Goal: Information Seeking & Learning: Learn about a topic

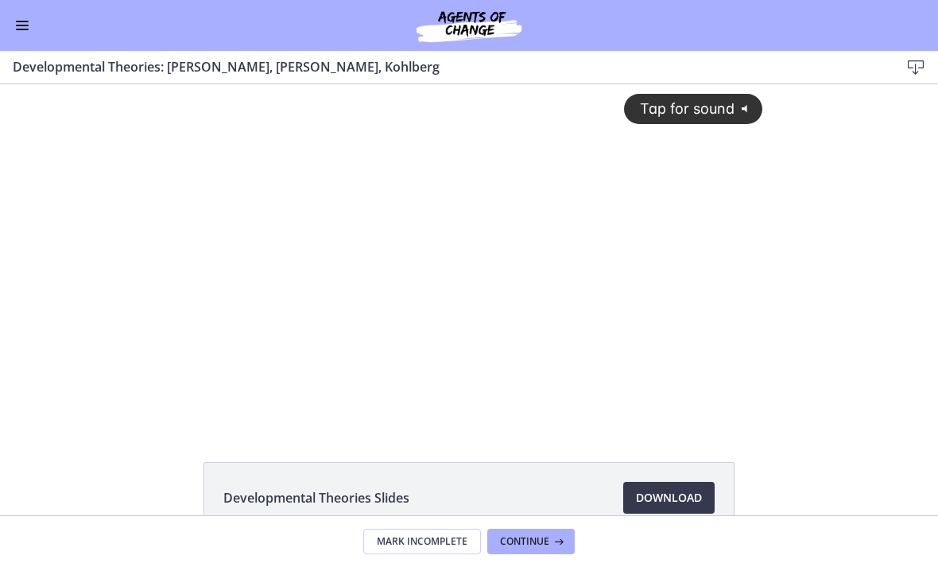
click at [471, 235] on div "Tap for sound @keyframes VOLUME_SMALL_WAVE_FLASH { 0% { opacity: 0; } 33% { opa…" at bounding box center [469, 242] width 606 height 316
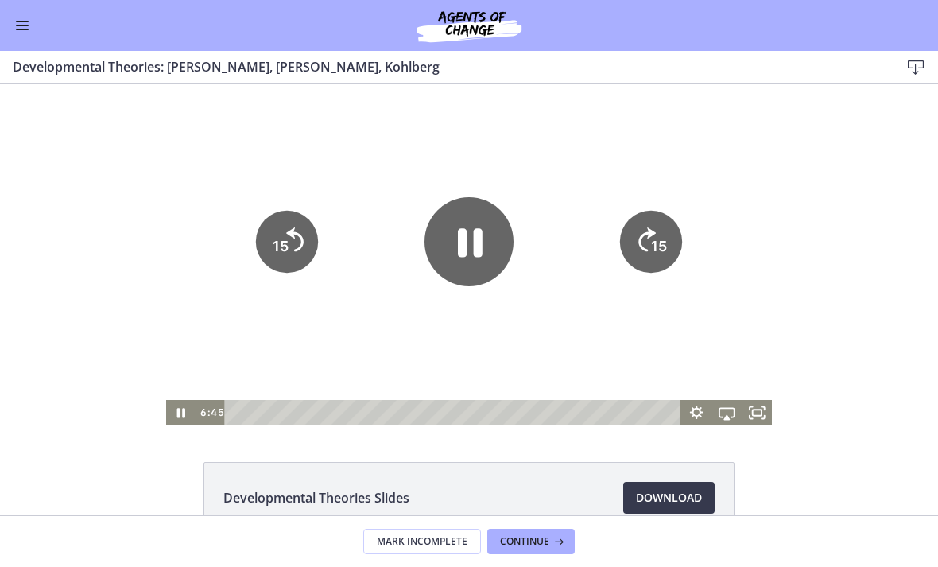
click at [296, 249] on icon "15" at bounding box center [287, 242] width 62 height 62
click at [262, 247] on icon "15" at bounding box center [287, 242] width 70 height 70
click at [295, 254] on icon "15" at bounding box center [287, 242] width 62 height 62
click at [294, 254] on icon "15" at bounding box center [287, 242] width 62 height 62
click at [286, 254] on tspan "15" at bounding box center [281, 246] width 16 height 17
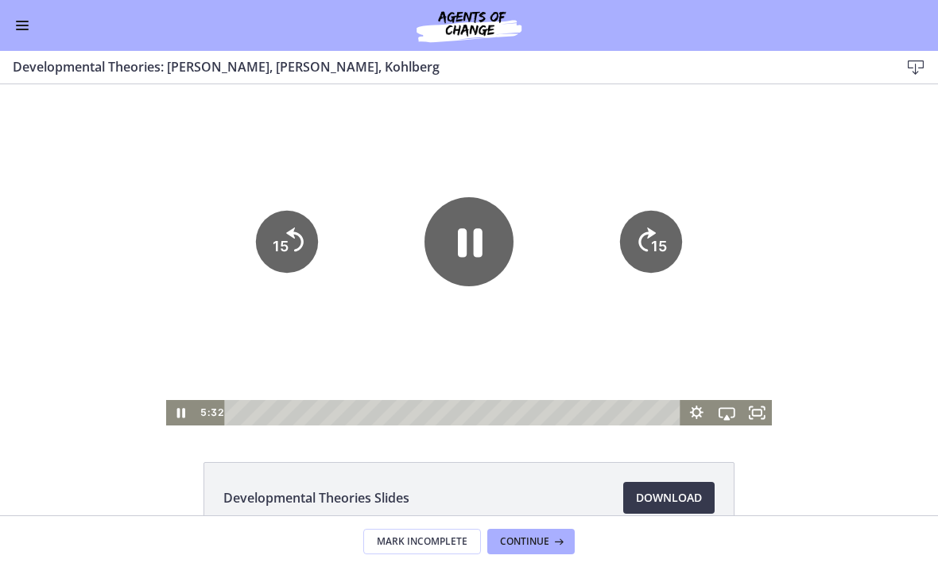
click at [285, 254] on text "15" at bounding box center [281, 246] width 16 height 17
click at [278, 244] on icon "15" at bounding box center [287, 242] width 70 height 70
click at [278, 244] on tspan "15" at bounding box center [280, 247] width 18 height 20
click at [291, 248] on icon "15" at bounding box center [287, 242] width 62 height 62
click at [291, 247] on icon "15" at bounding box center [287, 242] width 70 height 70
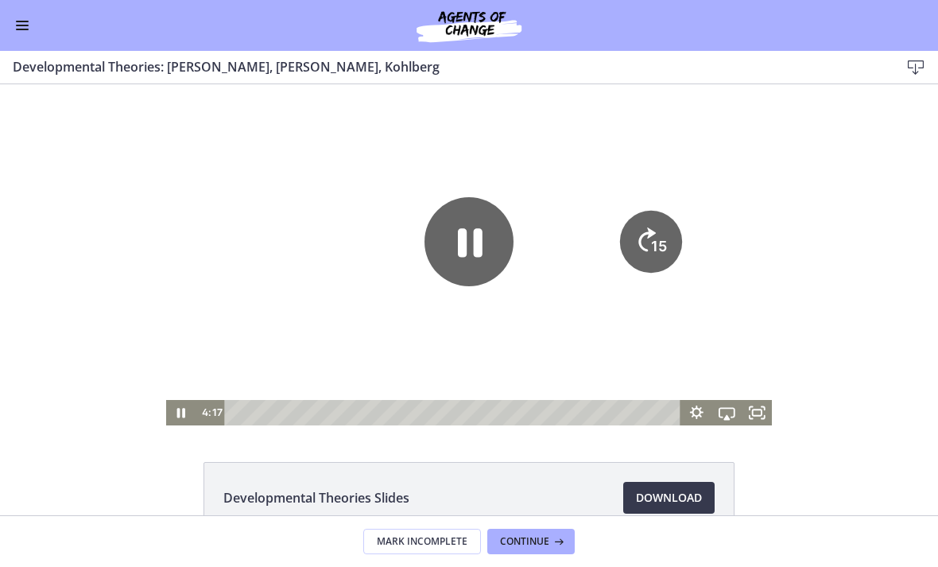
click at [284, 281] on icon "15" at bounding box center [287, 296] width 31 height 31
click at [285, 244] on icon "15" at bounding box center [287, 242] width 70 height 70
click at [285, 244] on tspan "15" at bounding box center [280, 247] width 18 height 20
click at [295, 245] on icon "15" at bounding box center [287, 242] width 62 height 62
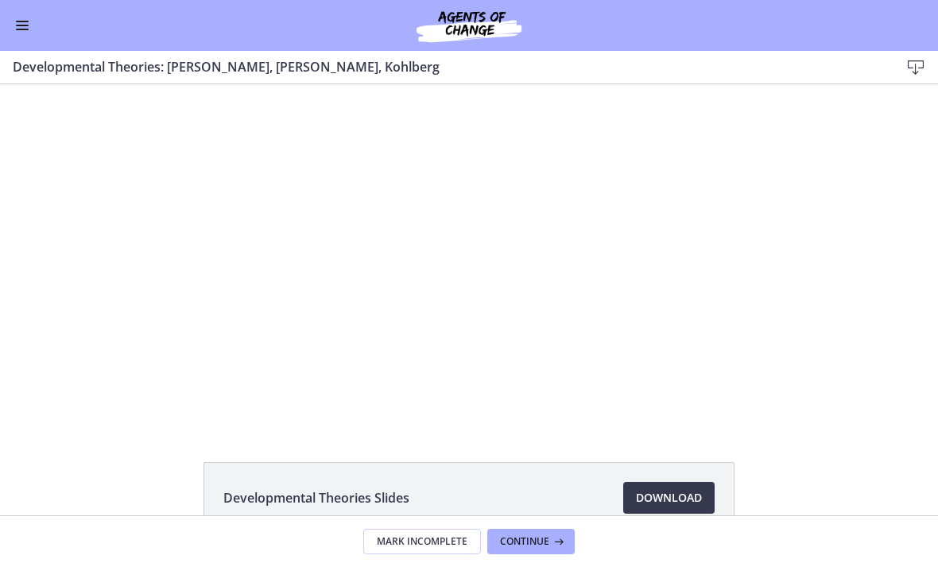
click at [545, 310] on div at bounding box center [469, 254] width 606 height 341
click at [509, 308] on div at bounding box center [469, 254] width 606 height 341
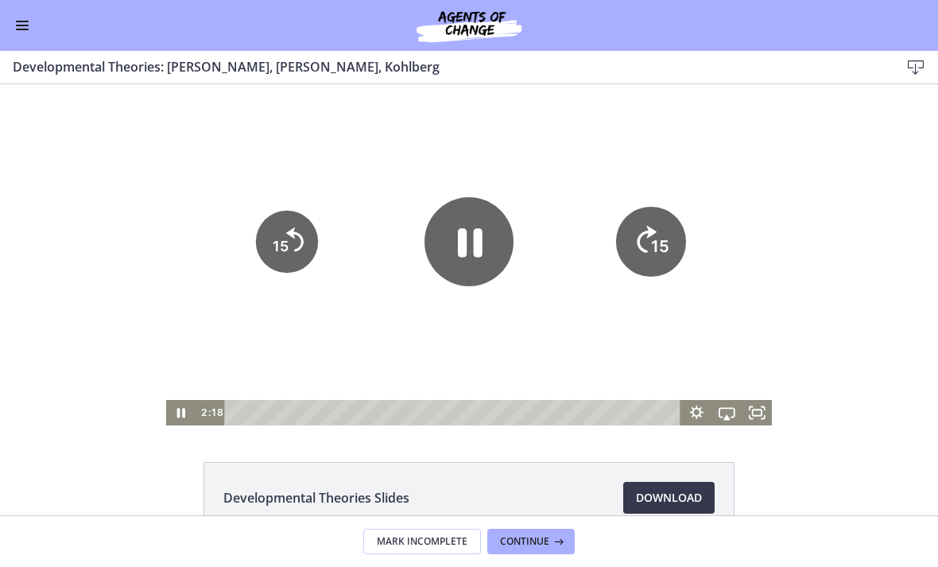
click at [645, 249] on icon "15" at bounding box center [651, 242] width 70 height 70
click at [654, 254] on tspan "15" at bounding box center [659, 246] width 16 height 17
click at [653, 254] on tspan "15" at bounding box center [659, 246] width 16 height 17
click at [647, 253] on icon "Skip ahead 15 seconds" at bounding box center [647, 239] width 20 height 27
click at [646, 281] on icon "15" at bounding box center [650, 296] width 31 height 31
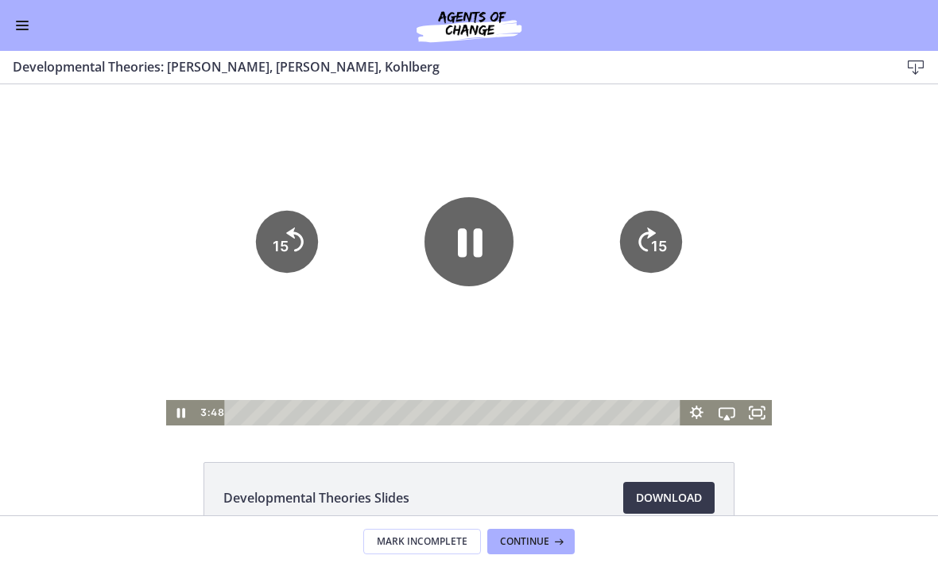
click at [316, 246] on icon "15" at bounding box center [287, 242] width 62 height 62
click at [320, 252] on div at bounding box center [469, 254] width 606 height 341
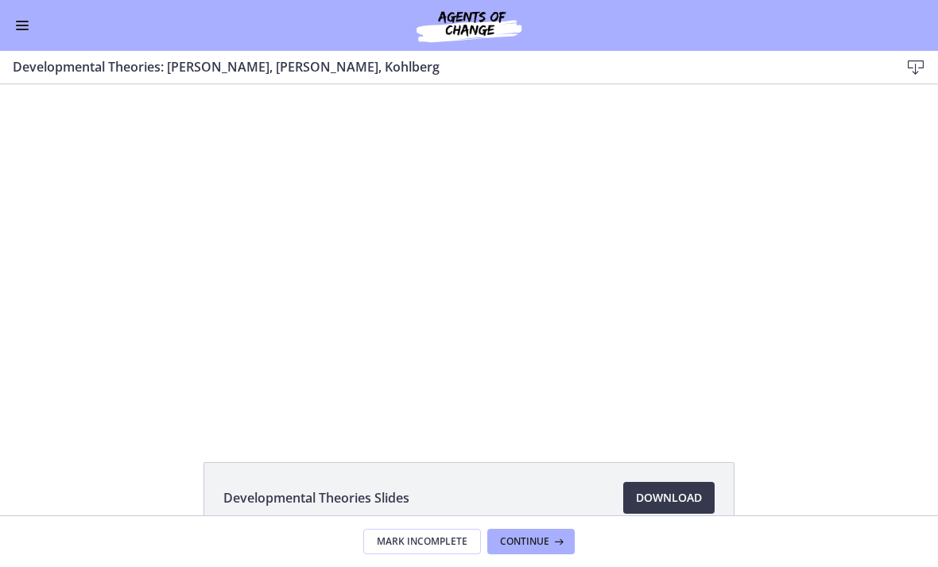
click at [308, 273] on div at bounding box center [469, 254] width 606 height 341
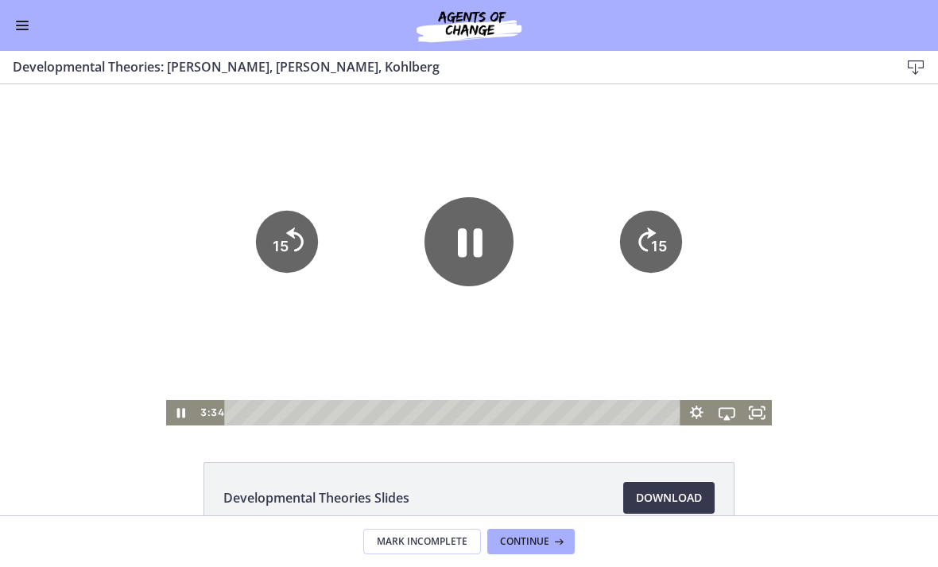
click at [304, 251] on icon "15" at bounding box center [287, 242] width 62 height 62
click at [304, 250] on icon "15" at bounding box center [287, 242] width 70 height 70
click at [291, 249] on icon "15" at bounding box center [287, 242] width 62 height 62
click at [290, 227] on button "15" at bounding box center [287, 188] width 78 height 78
click at [732, 302] on div at bounding box center [469, 254] width 606 height 341
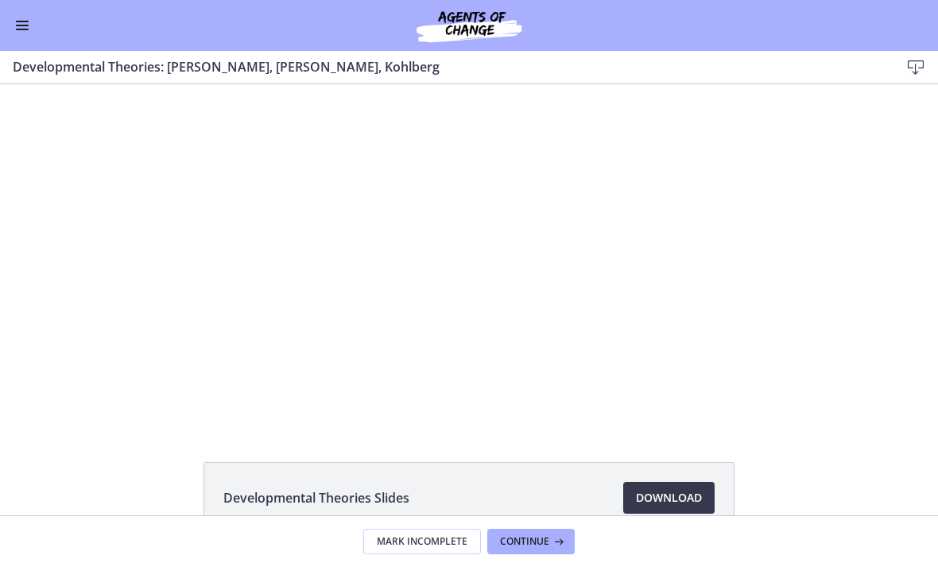
click at [591, 296] on div at bounding box center [469, 254] width 606 height 341
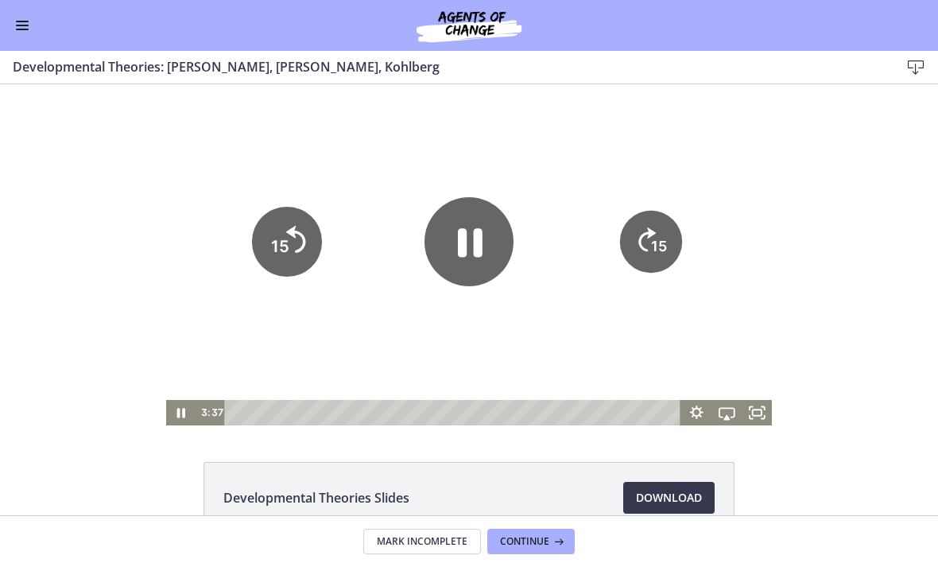
click at [283, 240] on tspan "15" at bounding box center [280, 247] width 18 height 20
click at [287, 246] on tspan "15" at bounding box center [281, 246] width 16 height 17
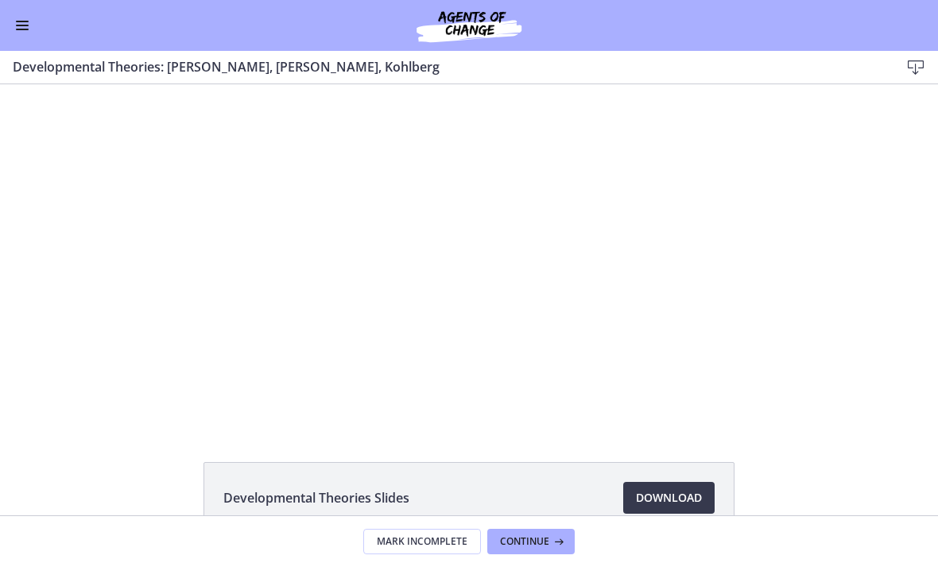
click at [622, 257] on div at bounding box center [469, 254] width 606 height 341
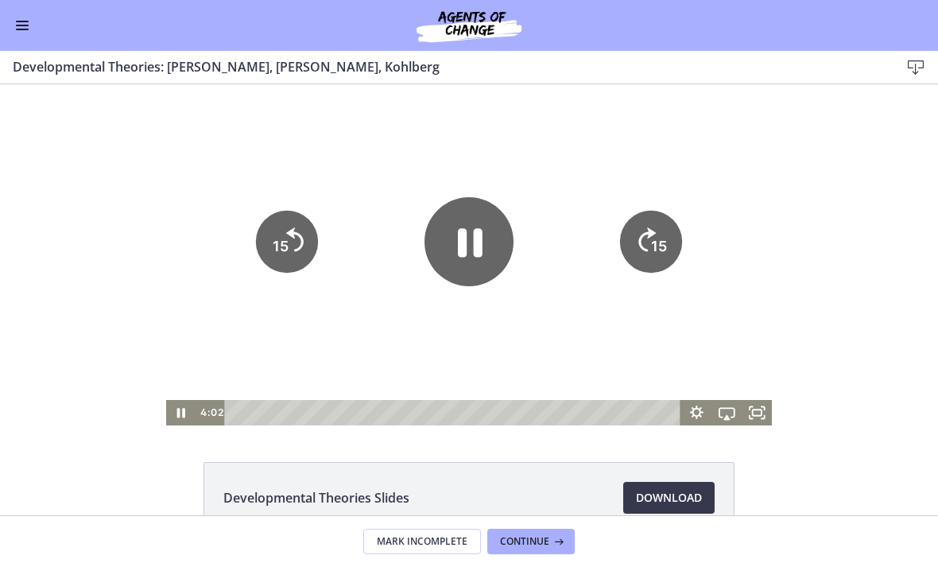
click at [645, 272] on icon "15" at bounding box center [651, 242] width 62 height 62
click at [660, 262] on icon "15" at bounding box center [651, 242] width 70 height 70
click at [669, 253] on icon "15" at bounding box center [651, 242] width 62 height 62
click at [668, 253] on icon "15" at bounding box center [651, 242] width 70 height 70
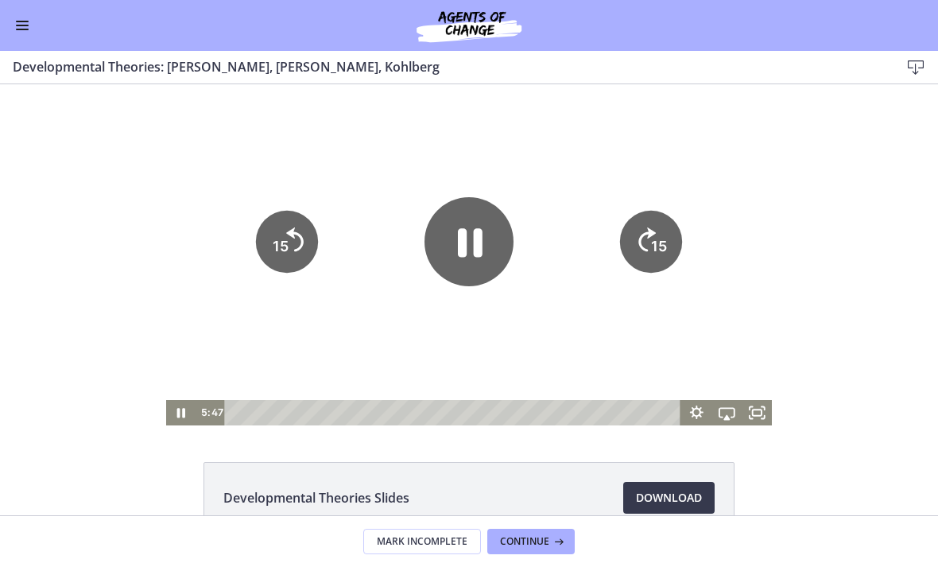
click at [671, 253] on icon "15" at bounding box center [651, 242] width 62 height 62
click at [665, 257] on tspan "15" at bounding box center [660, 247] width 18 height 20
click at [664, 254] on tspan "15" at bounding box center [659, 246] width 16 height 17
click at [659, 294] on tspan "15" at bounding box center [655, 298] width 8 height 9
click at [660, 254] on tspan "15" at bounding box center [659, 246] width 16 height 17
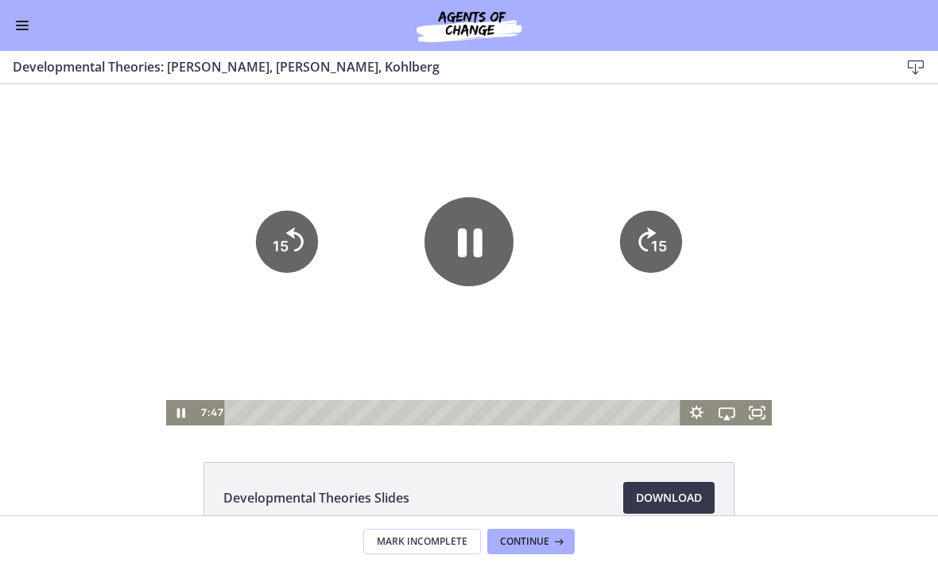
click at [659, 254] on tspan "15" at bounding box center [659, 246] width 16 height 17
click at [665, 254] on tspan "15" at bounding box center [659, 246] width 16 height 17
click at [664, 273] on icon "15" at bounding box center [651, 242] width 62 height 62
click at [296, 244] on icon "15" at bounding box center [287, 242] width 62 height 62
click at [295, 281] on icon "15" at bounding box center [287, 296] width 31 height 31
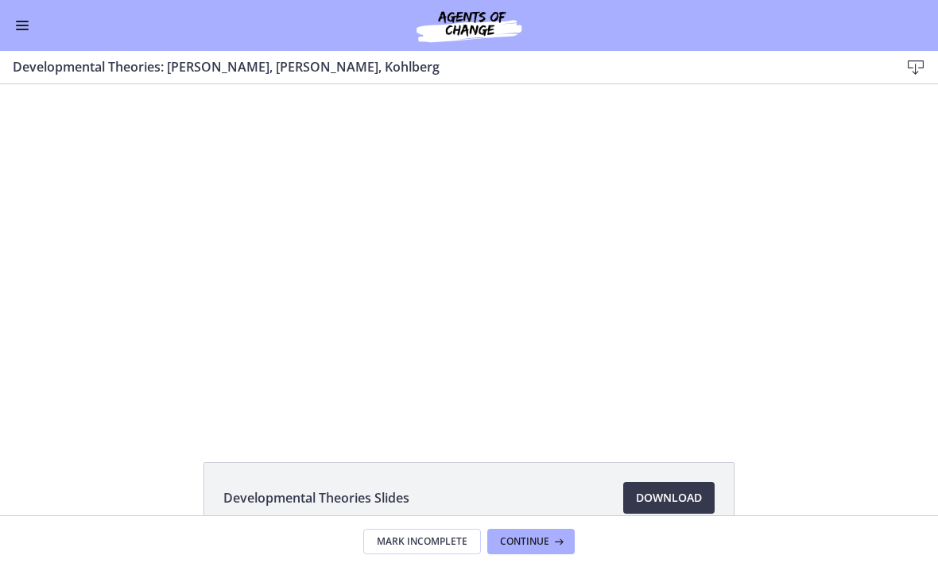
click at [441, 277] on div at bounding box center [469, 254] width 606 height 341
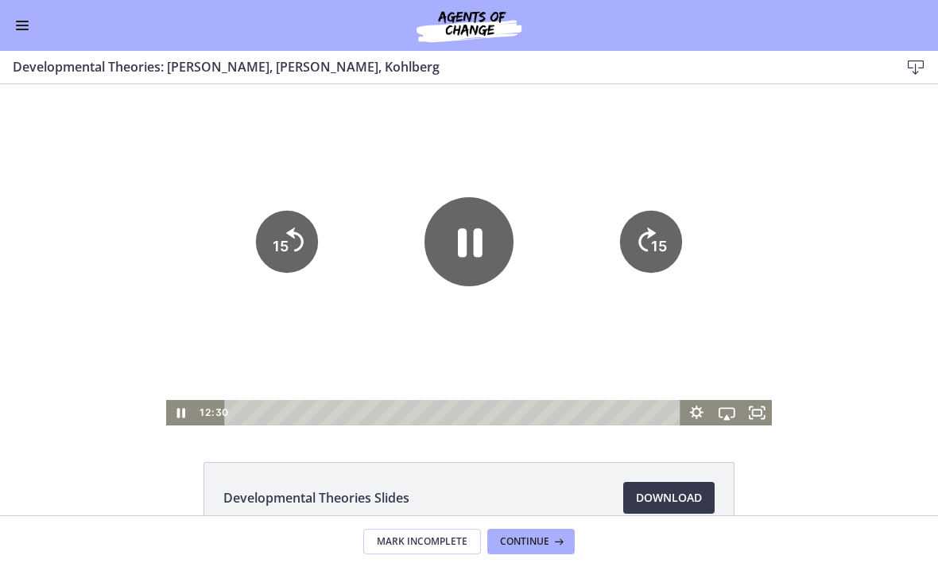
click at [454, 265] on icon "Pause" at bounding box center [468, 241] width 89 height 89
click at [523, 334] on div at bounding box center [469, 254] width 606 height 341
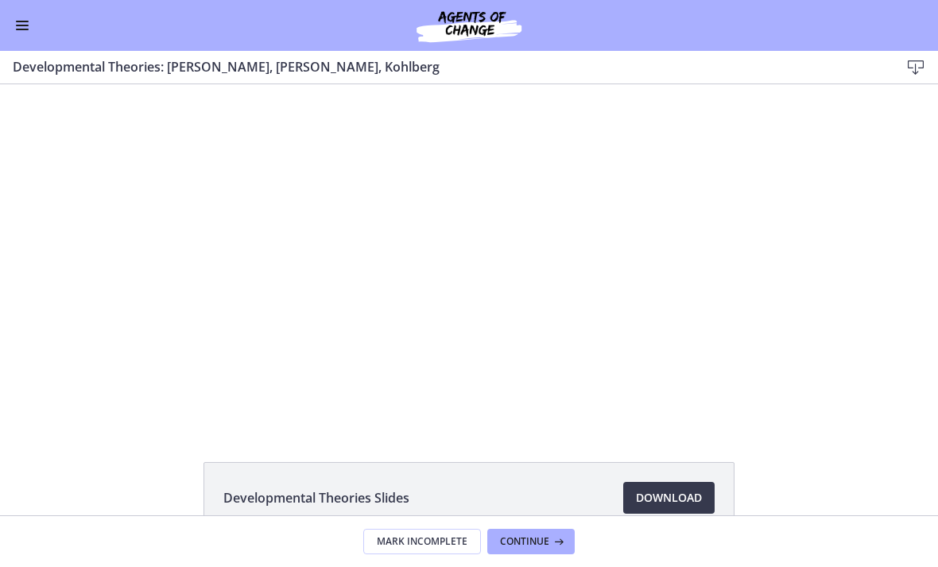
click at [444, 246] on div at bounding box center [469, 254] width 606 height 341
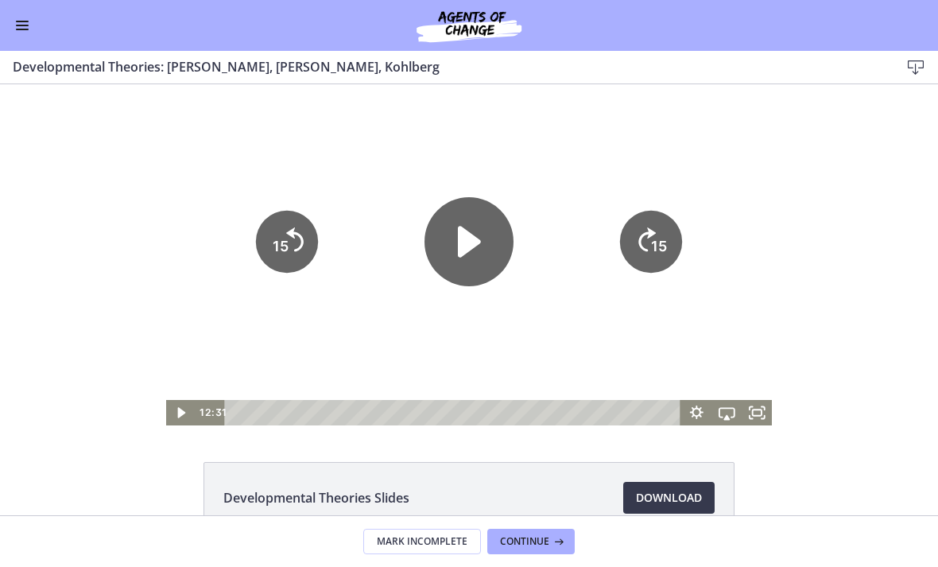
click at [463, 236] on icon "Play Video" at bounding box center [469, 242] width 23 height 31
click at [650, 254] on icon "15" at bounding box center [651, 242] width 70 height 70
click at [652, 245] on text "15" at bounding box center [659, 246] width 16 height 17
click at [651, 227] on icon "15" at bounding box center [651, 188] width 78 height 78
click at [649, 245] on icon "Skip ahead 15 seconds" at bounding box center [646, 240] width 17 height 24
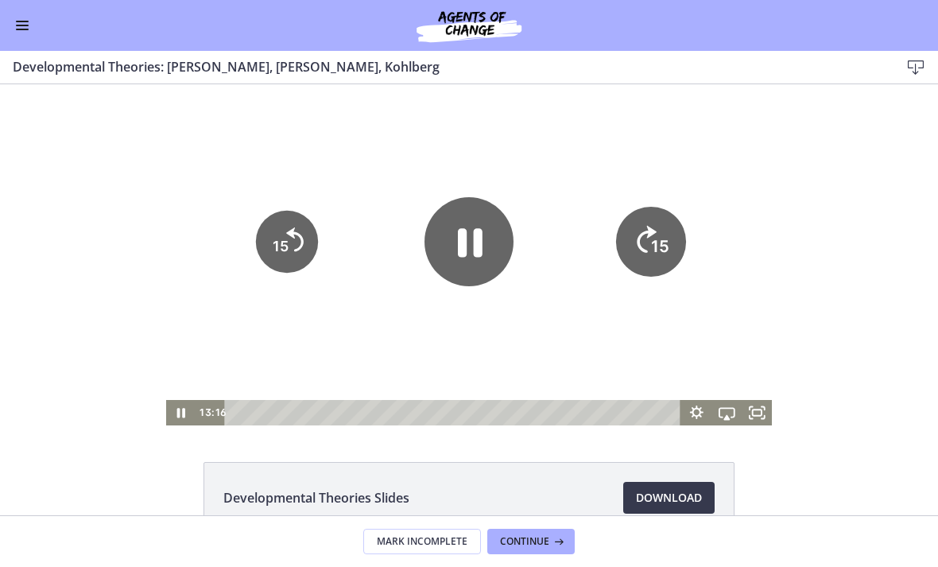
click at [649, 245] on icon "15" at bounding box center [651, 242] width 70 height 70
click at [671, 249] on icon "15" at bounding box center [651, 242] width 70 height 70
click at [663, 247] on icon "15" at bounding box center [651, 242] width 62 height 62
click at [663, 246] on icon "15" at bounding box center [651, 242] width 70 height 70
click at [290, 265] on icon "15" at bounding box center [287, 242] width 62 height 62
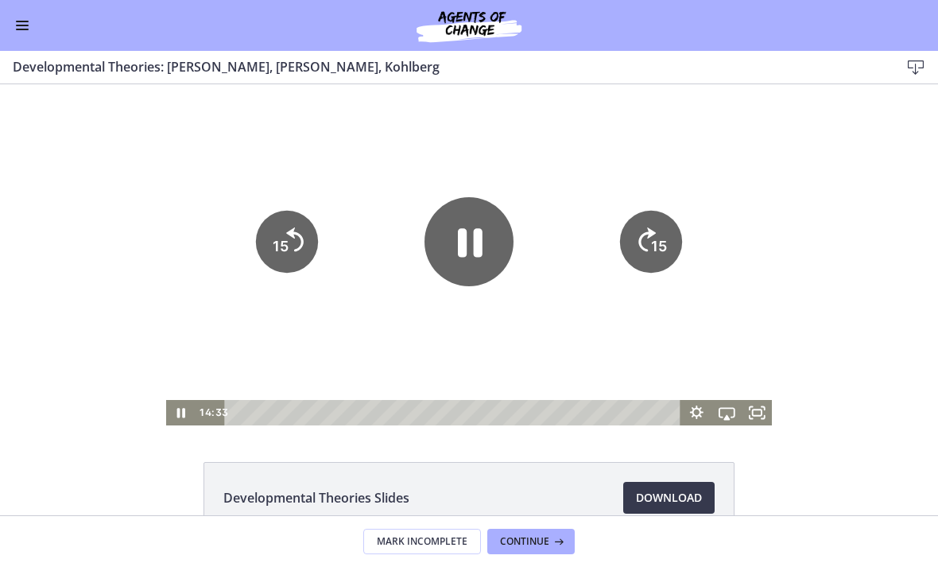
click at [289, 252] on icon "Skip back 15 seconds" at bounding box center [294, 240] width 17 height 24
click at [305, 254] on icon "15" at bounding box center [287, 242] width 62 height 62
click at [301, 262] on icon "15" at bounding box center [287, 242] width 70 height 70
click at [661, 253] on tspan "15" at bounding box center [659, 246] width 16 height 17
click at [409, 257] on div at bounding box center [469, 254] width 606 height 341
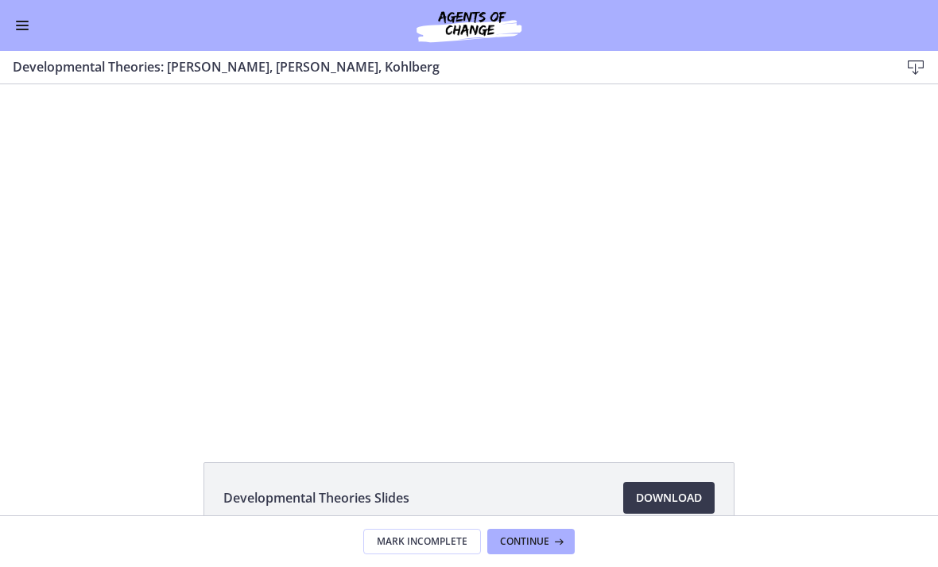
click at [275, 276] on div at bounding box center [469, 254] width 606 height 341
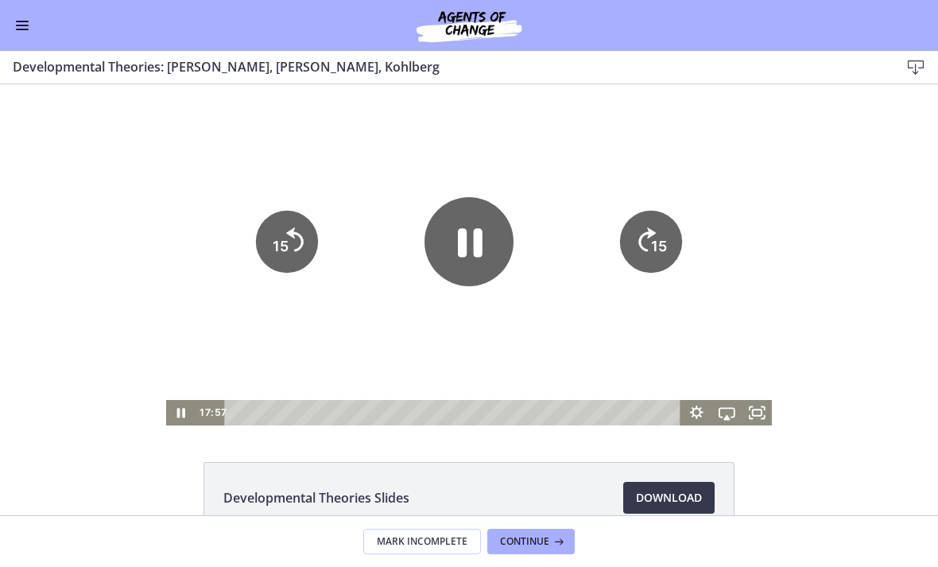
click at [316, 254] on icon "15" at bounding box center [287, 242] width 62 height 62
click at [321, 260] on div at bounding box center [469, 254] width 606 height 341
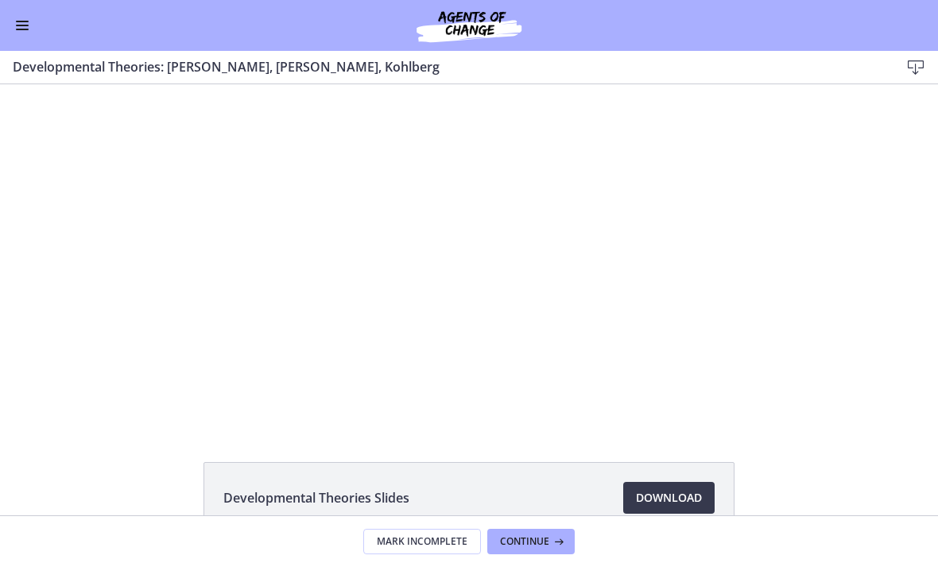
click at [313, 237] on div at bounding box center [469, 254] width 606 height 341
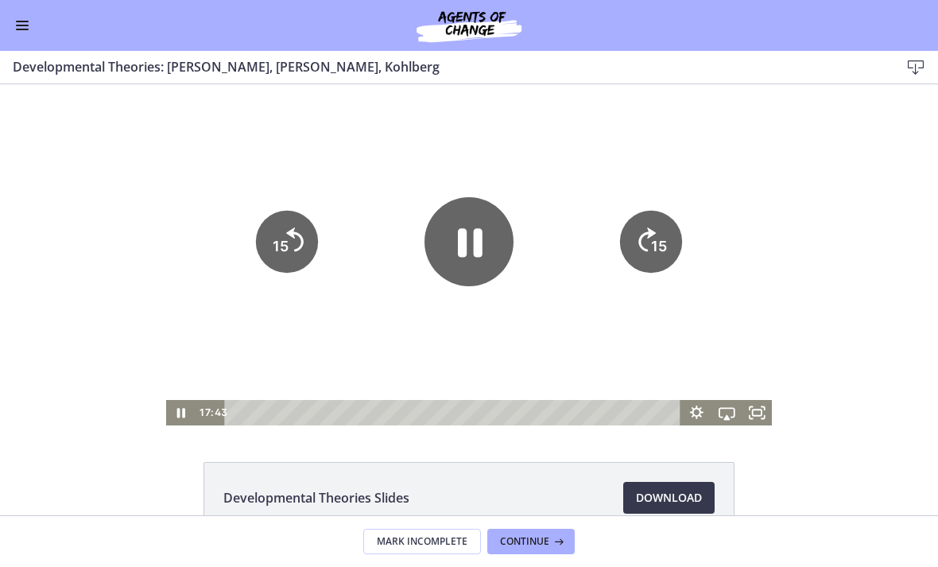
click at [417, 237] on div at bounding box center [469, 254] width 606 height 341
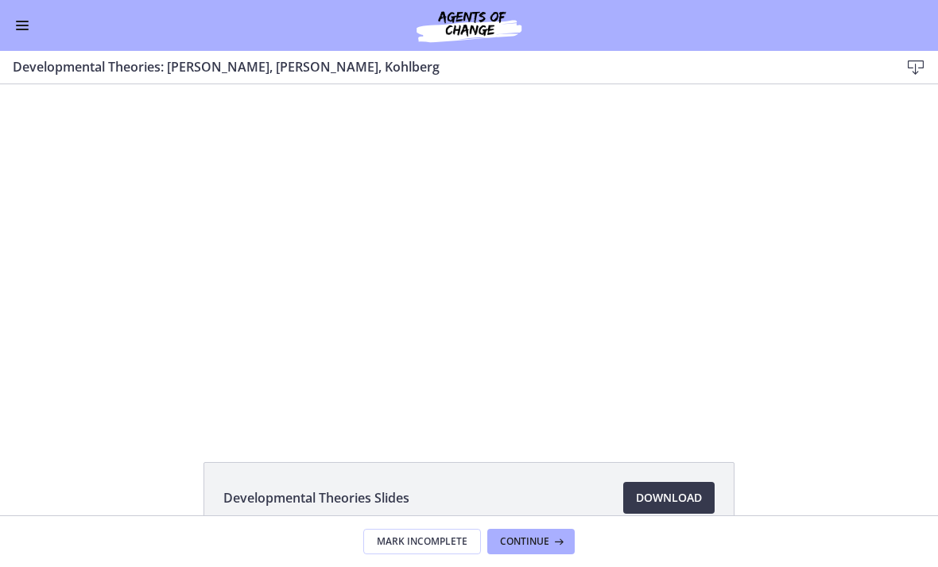
click at [467, 239] on div at bounding box center [469, 254] width 606 height 341
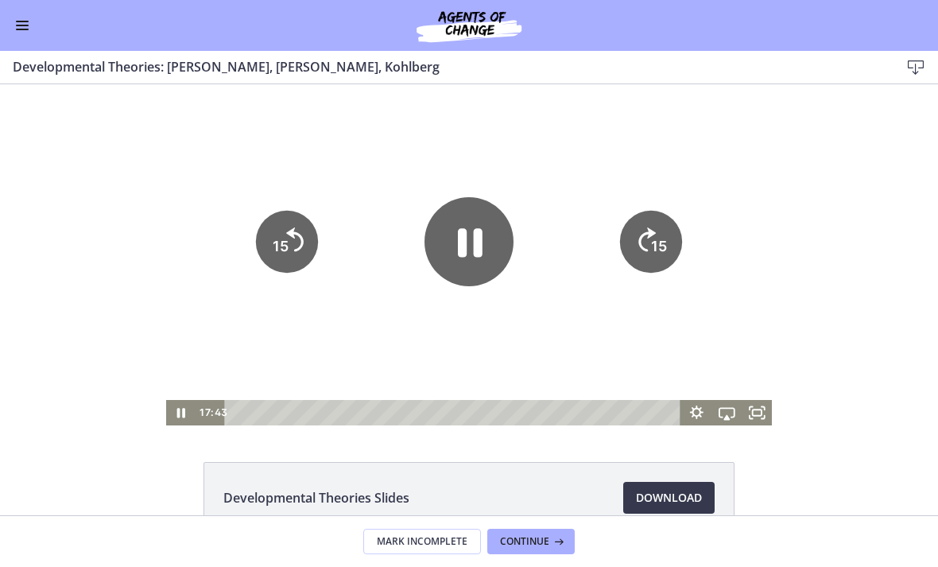
click at [457, 253] on icon "Pause" at bounding box center [468, 241] width 89 height 89
click at [373, 293] on div at bounding box center [469, 254] width 606 height 341
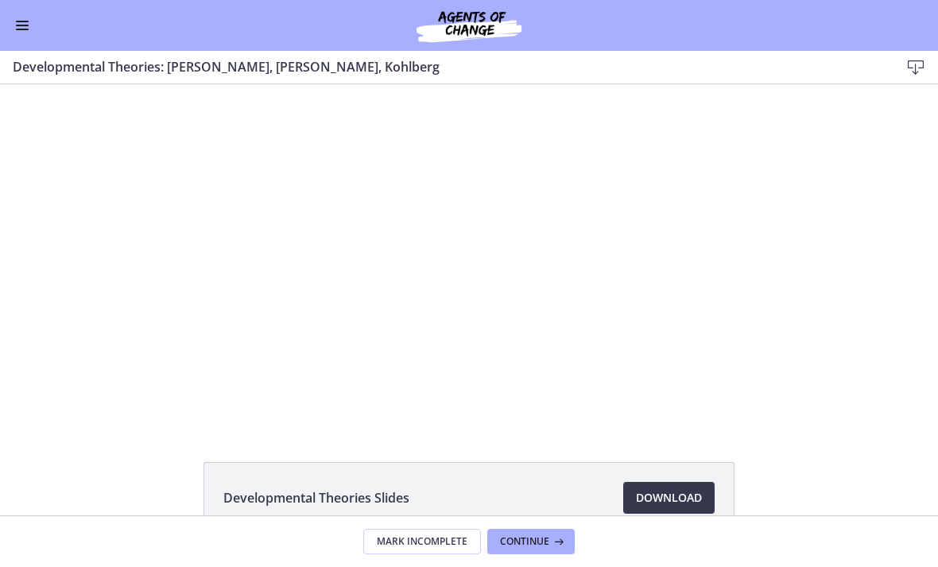
click at [525, 376] on div at bounding box center [469, 254] width 606 height 341
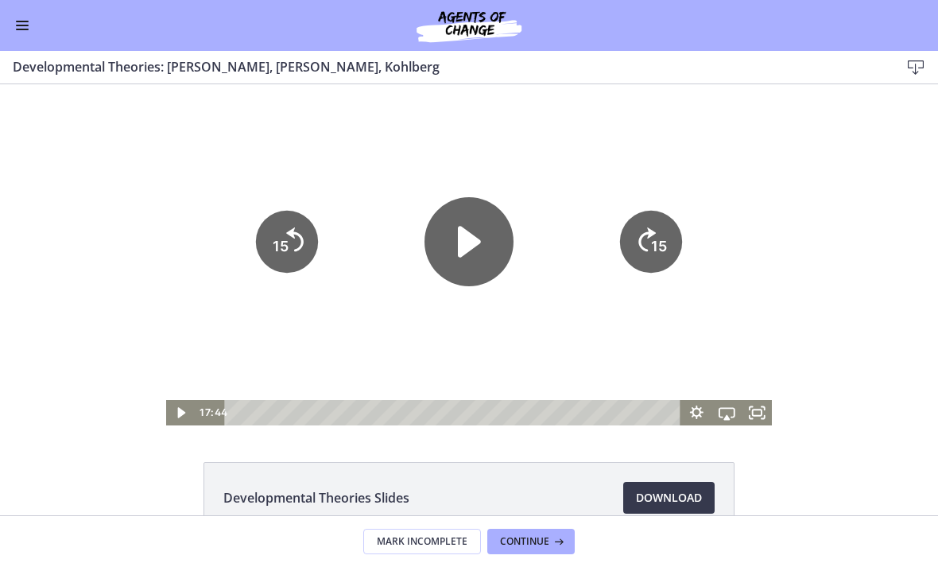
click at [471, 277] on icon "Play Video" at bounding box center [468, 241] width 89 height 89
click at [572, 279] on div at bounding box center [469, 254] width 606 height 341
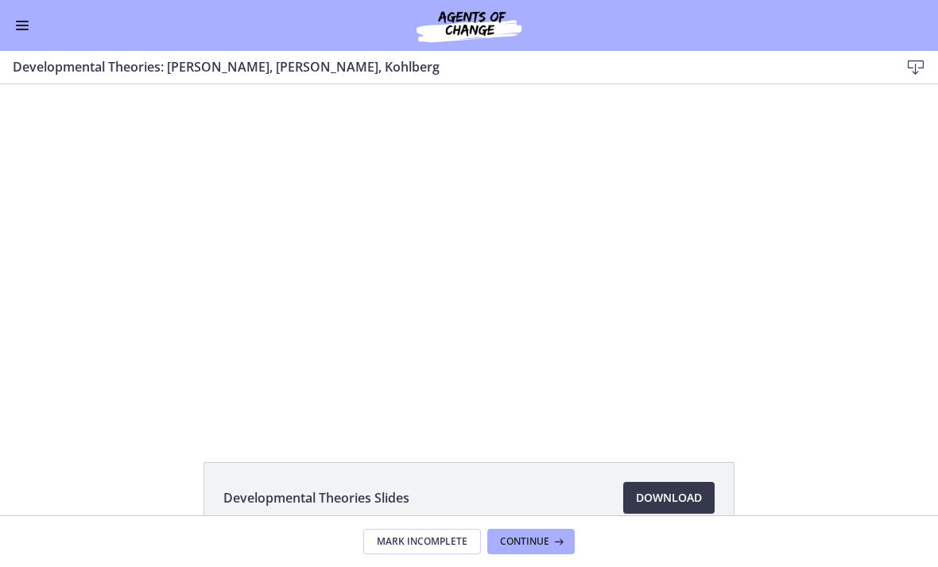
click at [586, 299] on div at bounding box center [469, 254] width 606 height 341
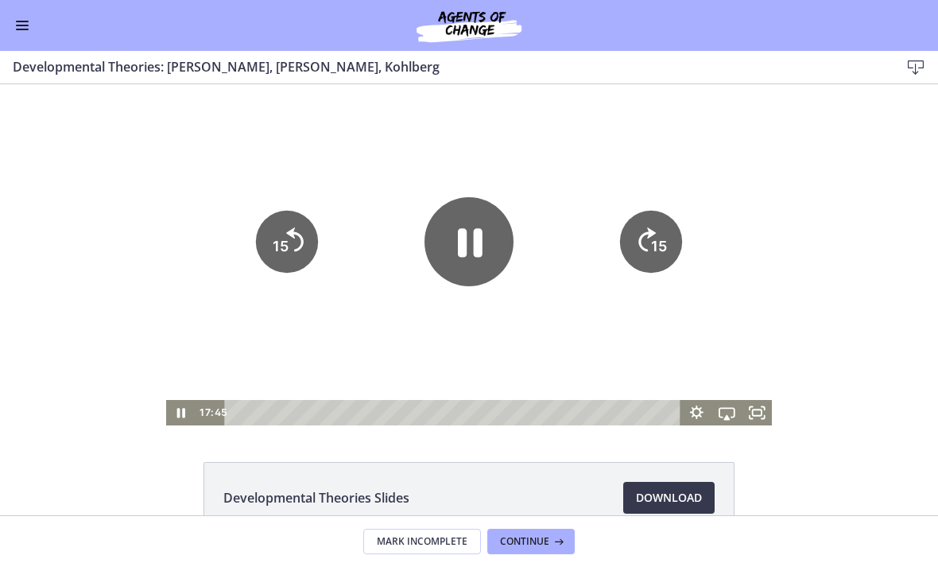
click at [646, 273] on button "15" at bounding box center [651, 242] width 62 height 62
click at [432, 281] on icon "Pause" at bounding box center [469, 242] width 100 height 100
click at [463, 202] on icon "Play Video" at bounding box center [468, 241] width 89 height 89
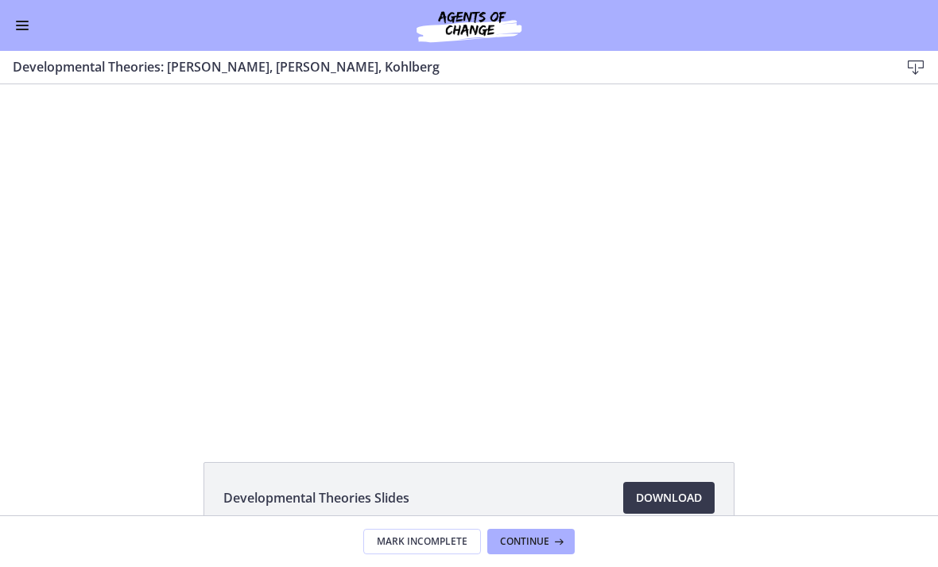
click at [568, 322] on div at bounding box center [469, 254] width 606 height 341
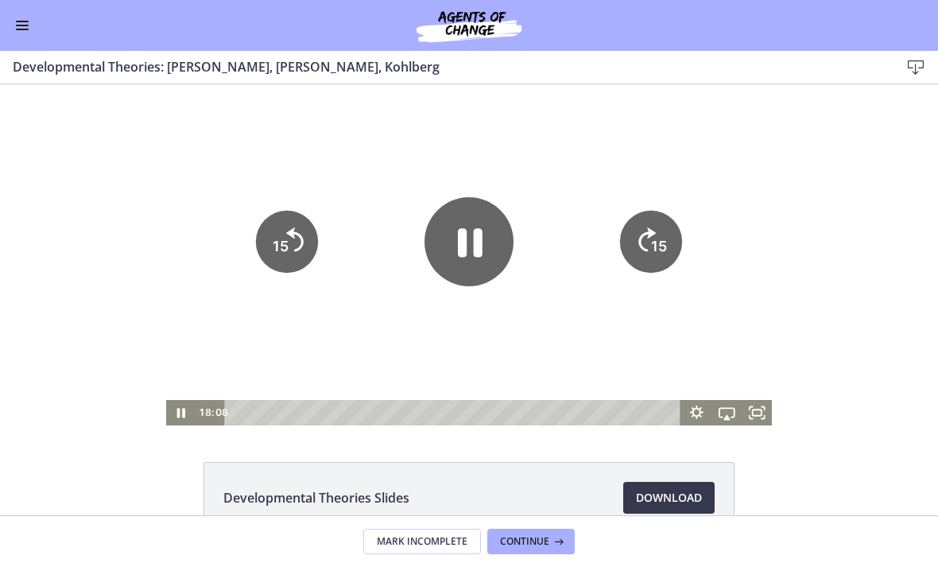
click at [652, 268] on icon "15" at bounding box center [651, 242] width 62 height 62
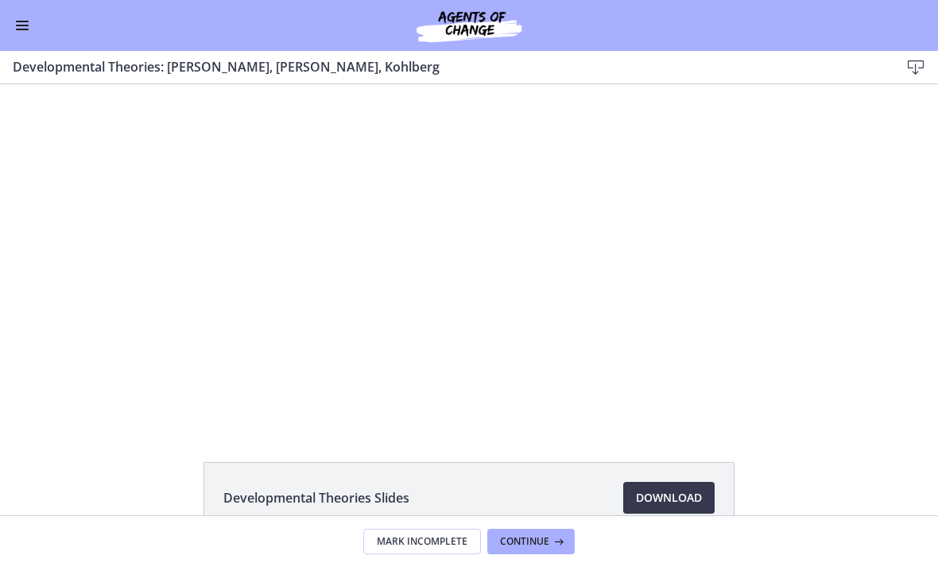
click at [575, 318] on div at bounding box center [469, 254] width 606 height 341
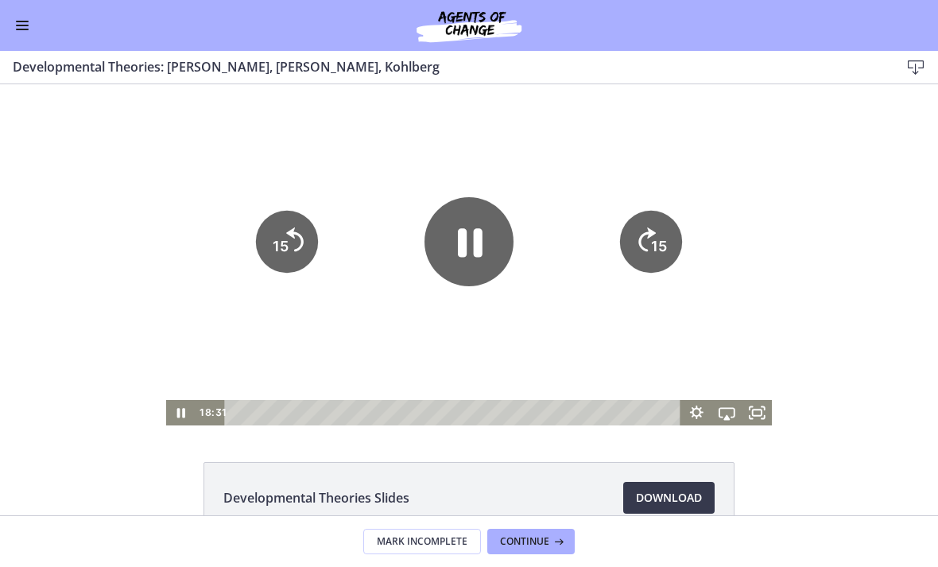
click at [642, 258] on icon "15" at bounding box center [651, 242] width 62 height 62
click at [635, 264] on icon "15" at bounding box center [651, 242] width 62 height 62
click at [667, 249] on tspan "15" at bounding box center [659, 246] width 16 height 17
click at [672, 238] on icon "15" at bounding box center [651, 242] width 62 height 62
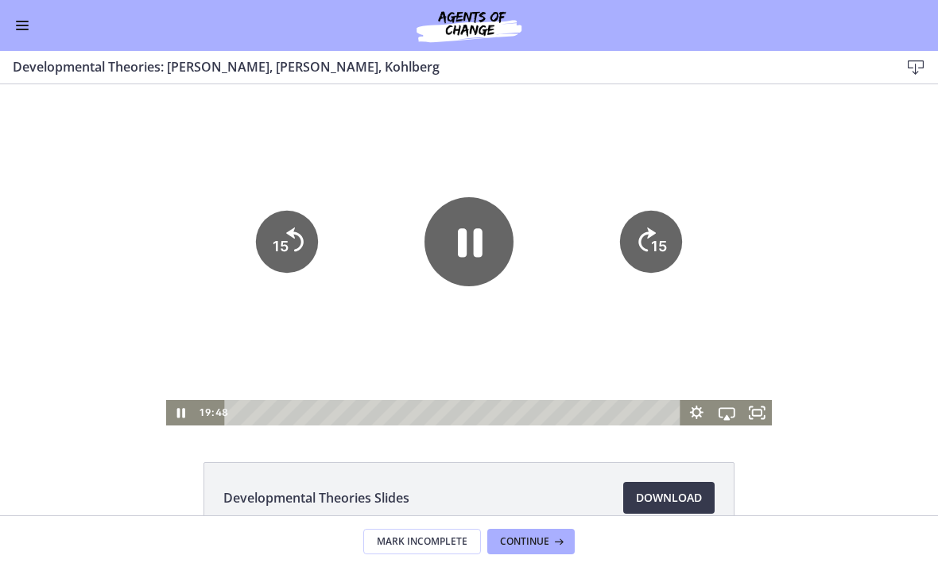
click at [653, 246] on icon "15" at bounding box center [651, 242] width 62 height 62
click at [655, 281] on icon "15" at bounding box center [650, 296] width 31 height 31
click at [654, 241] on icon "15" at bounding box center [651, 242] width 62 height 62
click at [292, 262] on icon "15" at bounding box center [287, 242] width 62 height 62
click at [291, 253] on icon "Skip back 15 seconds" at bounding box center [296, 239] width 20 height 27
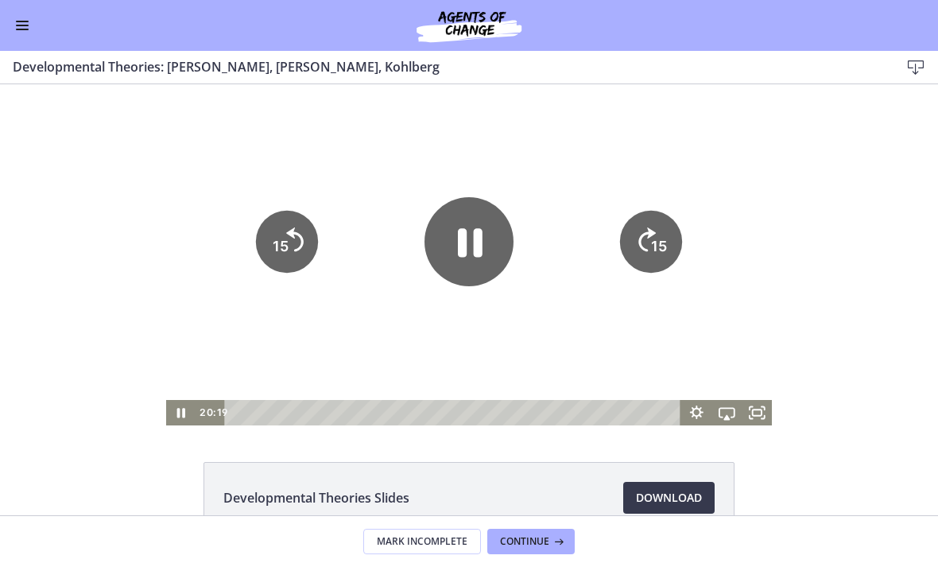
click at [297, 257] on icon "15" at bounding box center [287, 242] width 62 height 62
click at [304, 243] on icon "Skip back 15 seconds" at bounding box center [294, 240] width 17 height 24
click at [304, 227] on icon "15" at bounding box center [287, 188] width 78 height 78
click at [295, 250] on icon "15" at bounding box center [287, 242] width 70 height 70
click at [294, 250] on icon "15" at bounding box center [287, 242] width 70 height 70
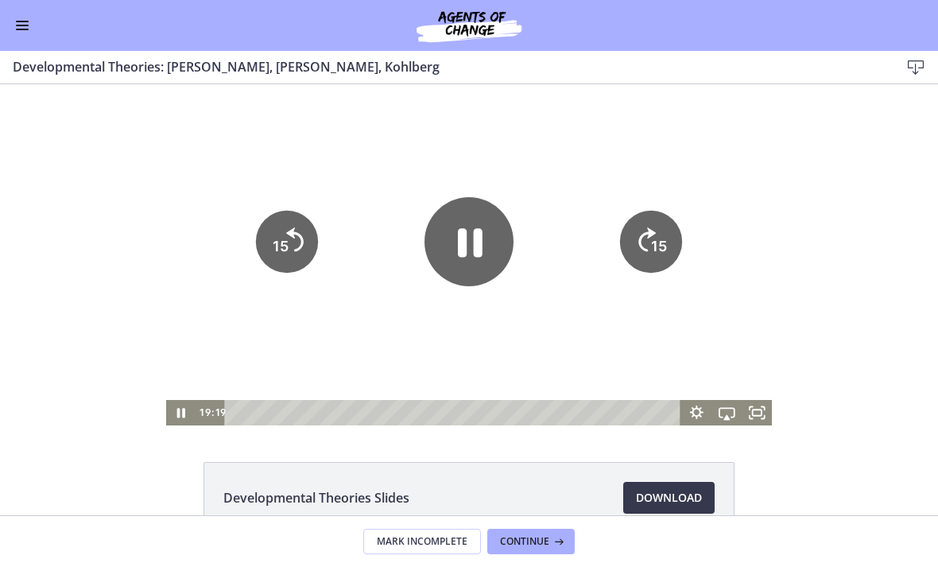
click at [297, 260] on icon "15" at bounding box center [287, 242] width 62 height 62
click at [673, 248] on icon "15" at bounding box center [651, 242] width 62 height 62
click at [656, 237] on icon "15" at bounding box center [651, 242] width 62 height 62
click at [638, 238] on icon "15" at bounding box center [651, 242] width 62 height 62
click at [546, 284] on div at bounding box center [469, 254] width 606 height 341
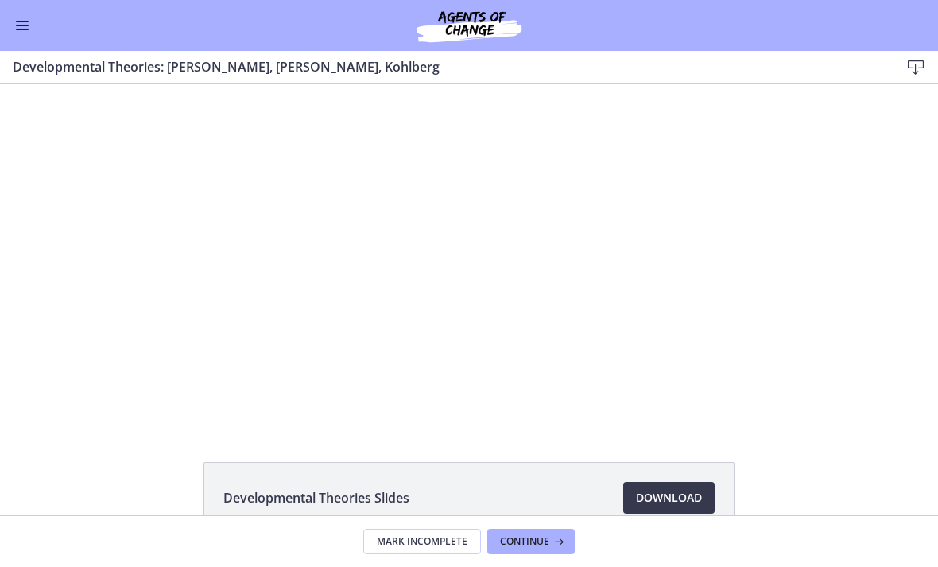
click at [452, 274] on div at bounding box center [469, 254] width 606 height 341
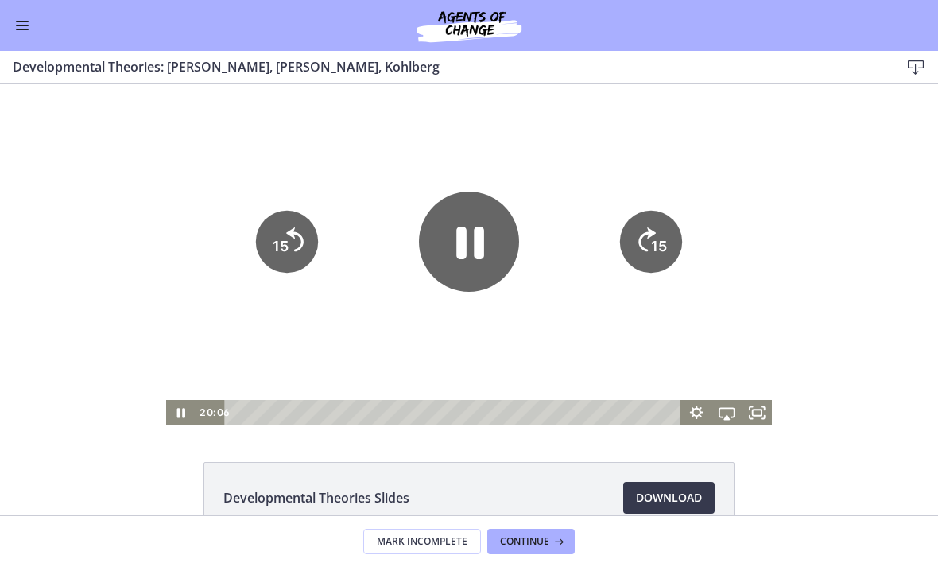
click at [480, 265] on icon "Pause" at bounding box center [469, 242] width 100 height 100
click at [482, 339] on div at bounding box center [469, 254] width 606 height 341
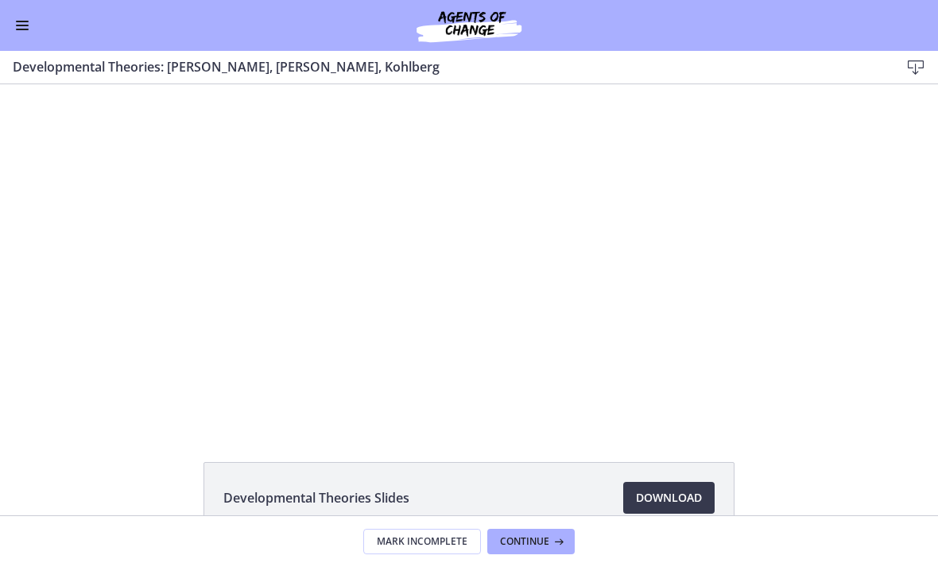
click at [331, 301] on div at bounding box center [469, 254] width 606 height 341
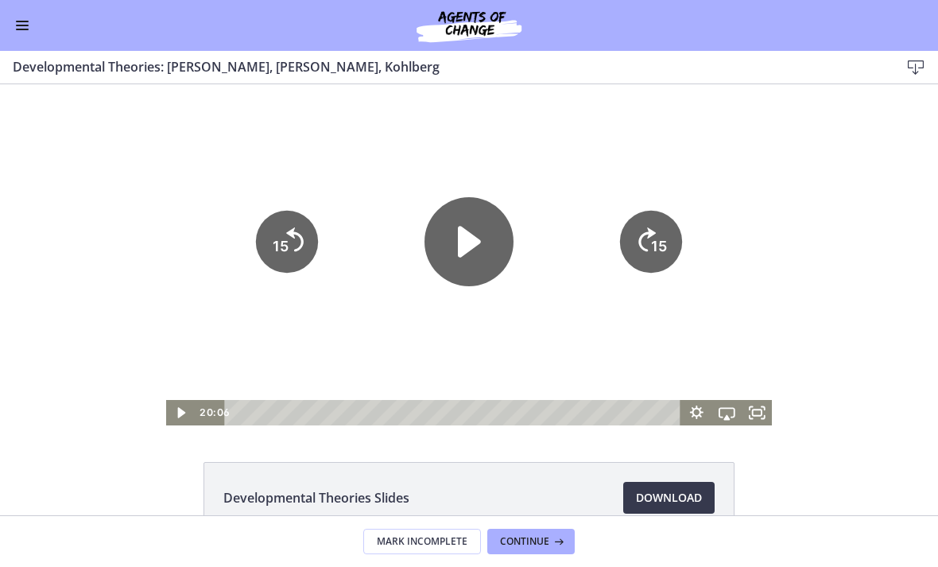
click at [312, 251] on icon "15" at bounding box center [287, 242] width 62 height 62
click at [358, 366] on div at bounding box center [469, 254] width 606 height 341
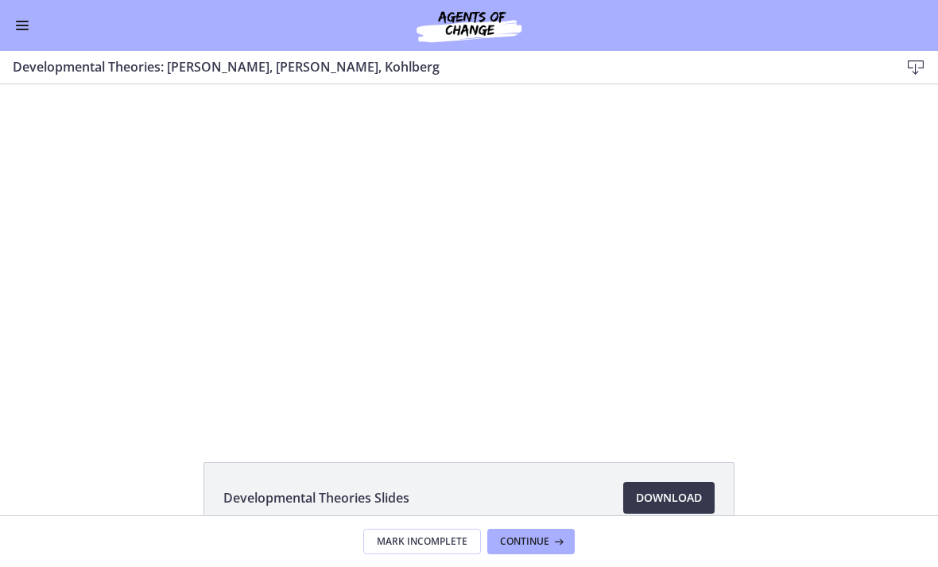
click at [352, 347] on div at bounding box center [469, 254] width 606 height 341
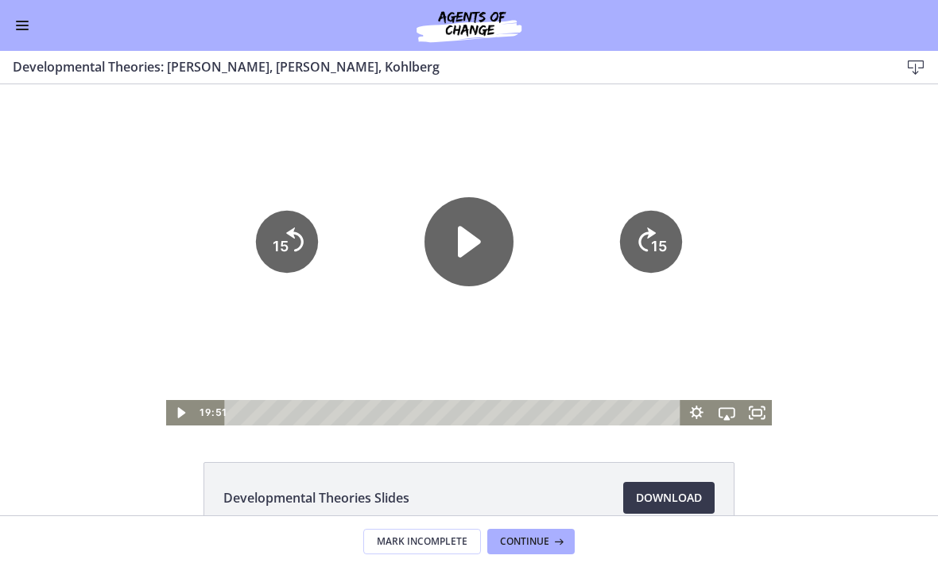
click at [625, 250] on icon "15" at bounding box center [651, 242] width 62 height 62
click at [351, 329] on div at bounding box center [469, 254] width 606 height 341
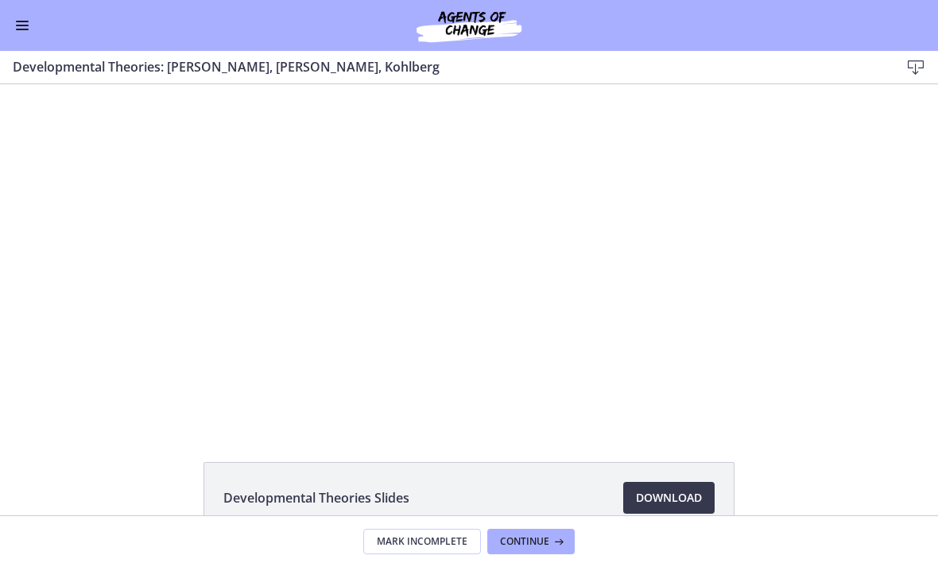
click at [488, 373] on div at bounding box center [469, 254] width 606 height 341
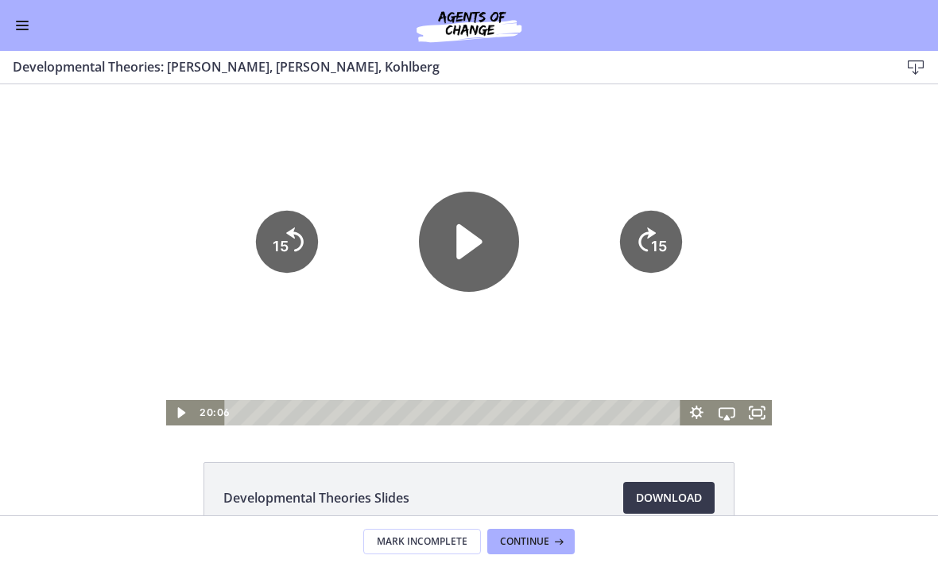
click at [467, 274] on icon "Play Video" at bounding box center [469, 242] width 100 height 100
click at [668, 252] on icon "15" at bounding box center [651, 242] width 62 height 62
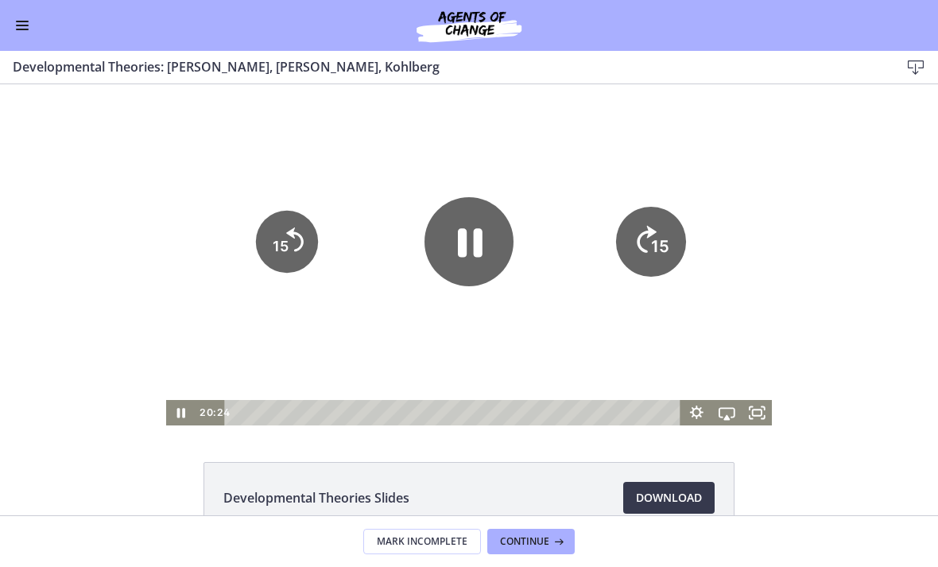
click at [668, 227] on icon "15" at bounding box center [651, 188] width 78 height 78
click at [669, 257] on icon "15" at bounding box center [651, 242] width 70 height 70
click at [618, 227] on icon "15" at bounding box center [651, 188] width 78 height 78
click at [618, 236] on div at bounding box center [469, 254] width 606 height 341
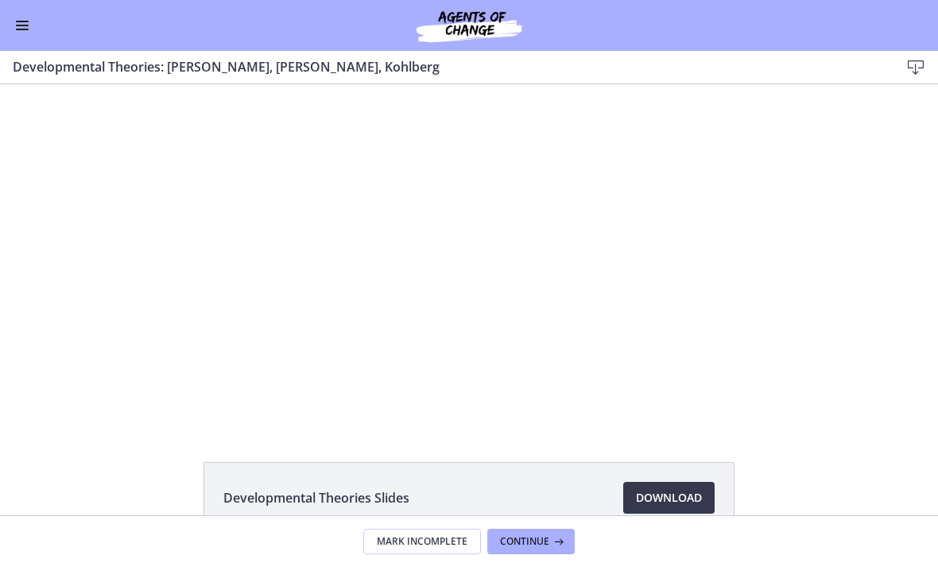
click at [653, 249] on div at bounding box center [469, 254] width 606 height 341
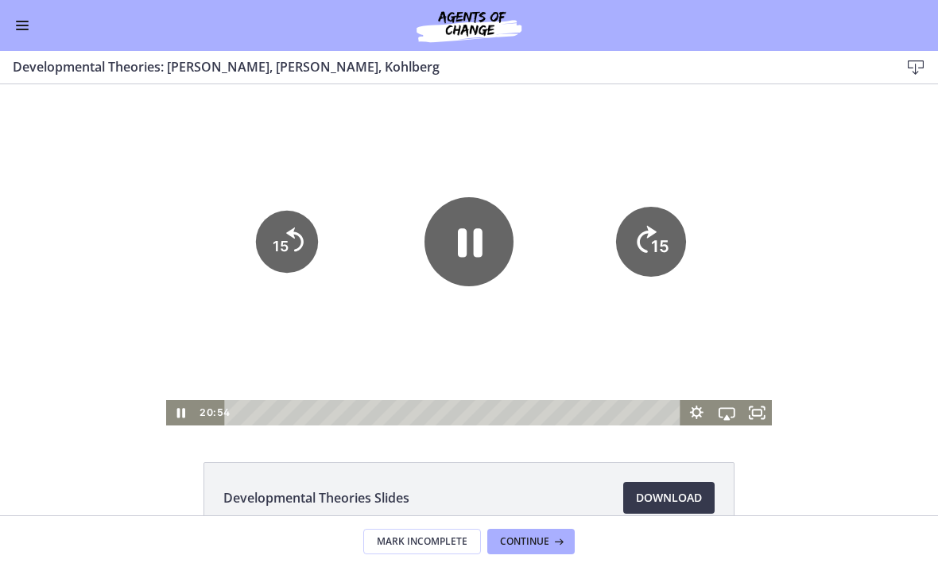
click at [653, 248] on tspan "15" at bounding box center [660, 247] width 18 height 20
click at [636, 227] on icon "15" at bounding box center [651, 188] width 78 height 78
click at [642, 262] on icon "15" at bounding box center [651, 242] width 70 height 70
click at [650, 270] on icon "15" at bounding box center [651, 242] width 62 height 62
click at [649, 269] on icon "15" at bounding box center [651, 242] width 70 height 70
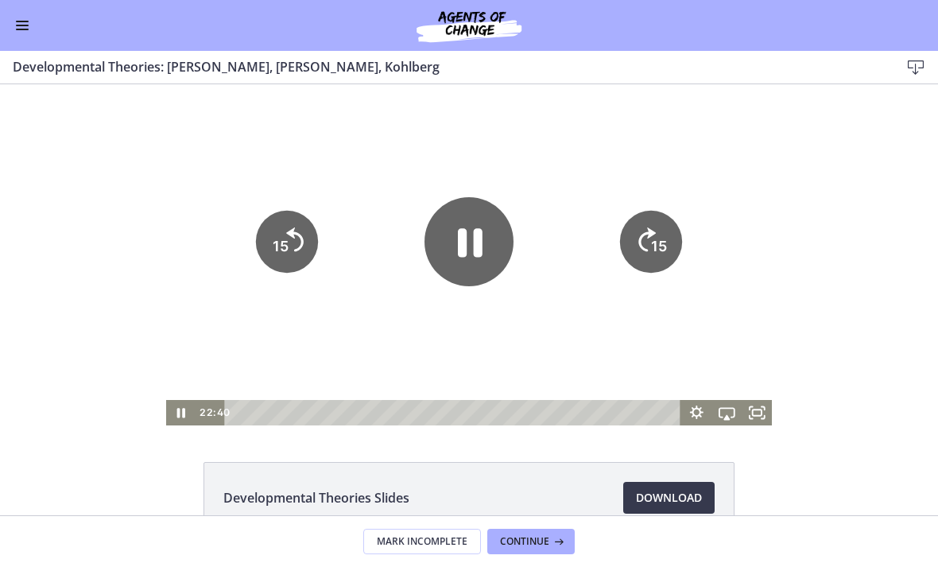
click at [641, 256] on icon "15" at bounding box center [651, 242] width 62 height 62
click at [636, 227] on icon "15" at bounding box center [651, 188] width 78 height 78
click at [635, 238] on icon "15" at bounding box center [651, 242] width 70 height 70
click at [633, 225] on icon "15" at bounding box center [651, 188] width 78 height 78
click at [628, 220] on icon "15" at bounding box center [651, 242] width 70 height 70
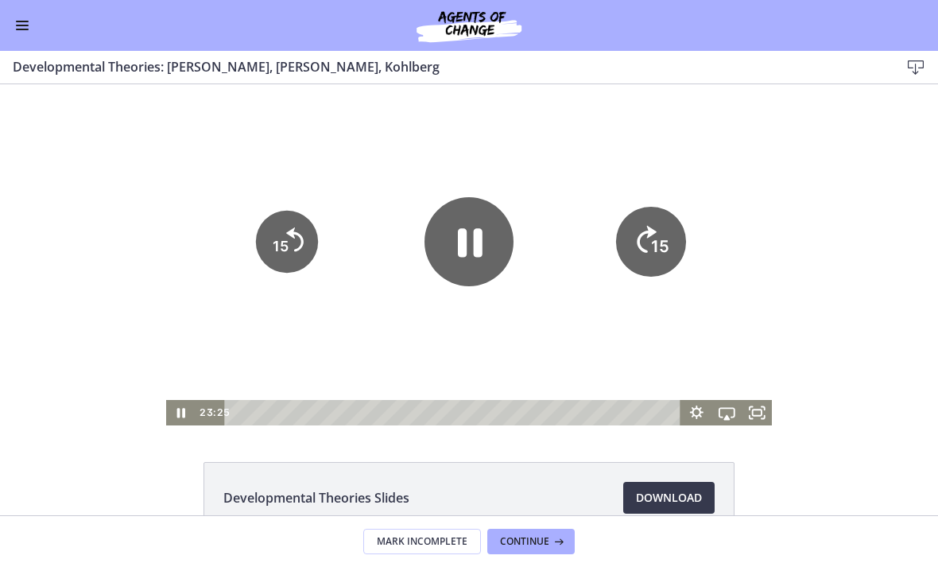
click at [627, 219] on icon "15" at bounding box center [651, 242] width 70 height 70
click at [634, 222] on icon "15" at bounding box center [651, 242] width 62 height 62
click at [634, 222] on icon "15" at bounding box center [651, 188] width 78 height 78
click at [638, 230] on icon "15" at bounding box center [651, 242] width 62 height 62
click at [650, 234] on icon "15" at bounding box center [651, 242] width 70 height 70
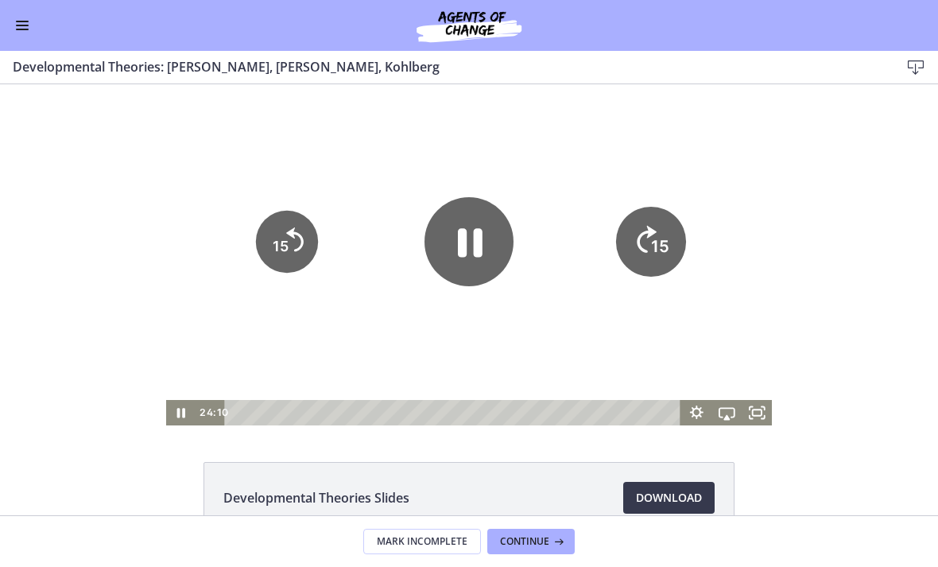
click at [649, 234] on icon "15" at bounding box center [651, 242] width 70 height 70
click at [660, 243] on icon "15" at bounding box center [651, 242] width 62 height 62
click at [659, 242] on icon "15" at bounding box center [651, 242] width 62 height 62
click at [659, 245] on icon "15" at bounding box center [651, 242] width 62 height 62
click at [664, 203] on tspan "15" at bounding box center [661, 192] width 20 height 21
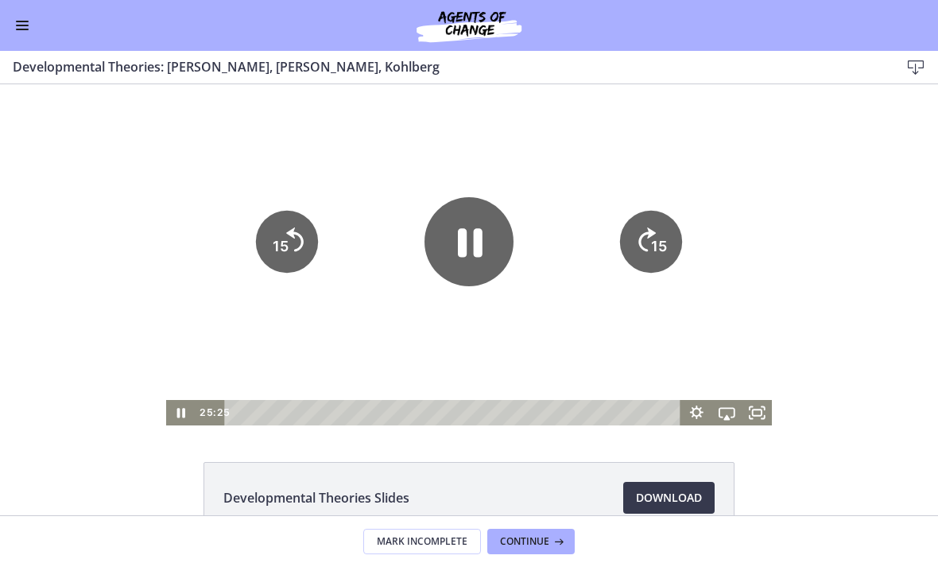
click at [663, 236] on icon "15" at bounding box center [651, 242] width 62 height 62
click at [665, 234] on icon "15" at bounding box center [651, 242] width 62 height 62
click at [665, 234] on icon "15" at bounding box center [651, 242] width 70 height 70
click at [660, 237] on tspan "15" at bounding box center [660, 247] width 18 height 20
click at [278, 262] on icon "15" at bounding box center [287, 242] width 62 height 62
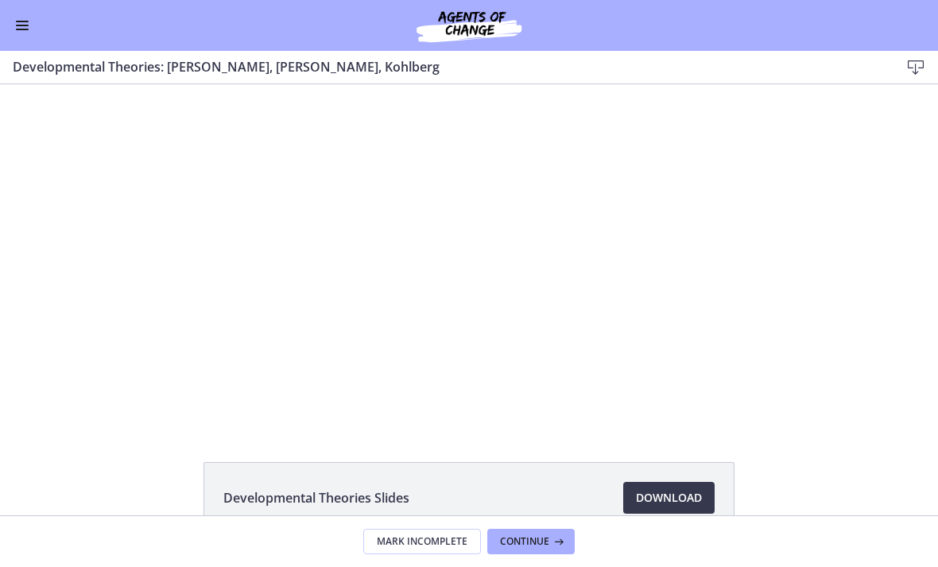
click at [455, 301] on div at bounding box center [469, 254] width 606 height 341
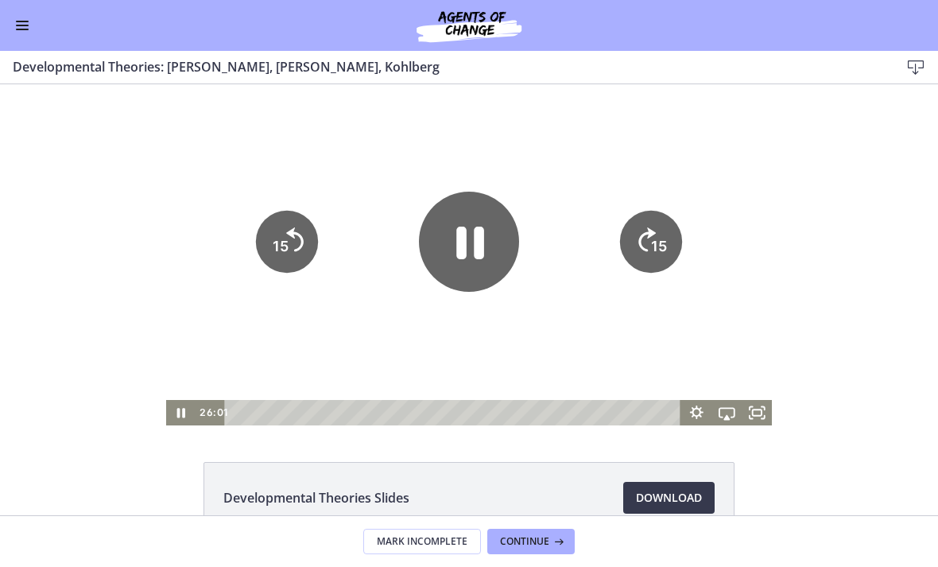
click at [475, 268] on icon "Pause" at bounding box center [469, 242] width 100 height 100
click at [446, 170] on div at bounding box center [469, 254] width 606 height 341
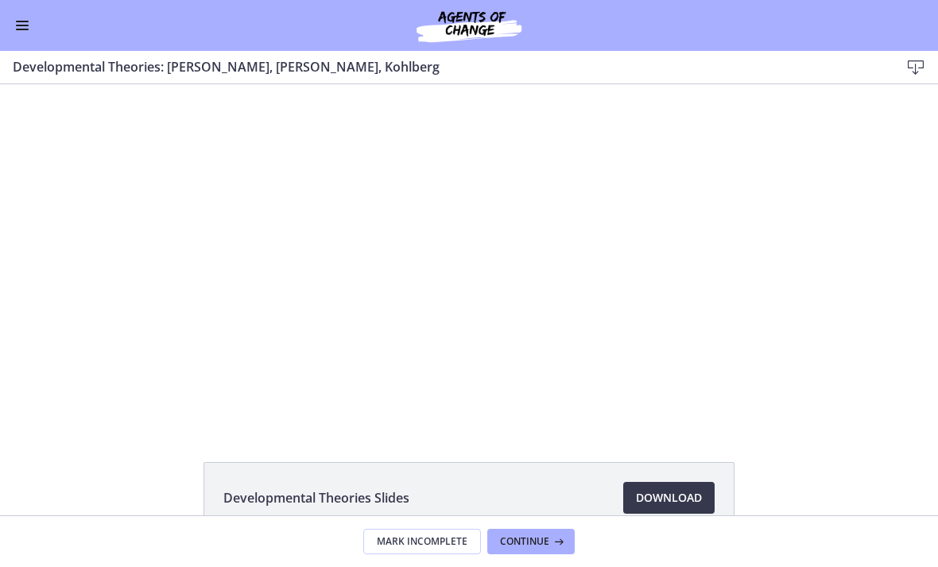
click at [494, 256] on div at bounding box center [469, 254] width 606 height 341
click at [0, 84] on icon "Play Video" at bounding box center [0, 84] width 0 height 0
click at [488, 312] on div at bounding box center [469, 254] width 606 height 341
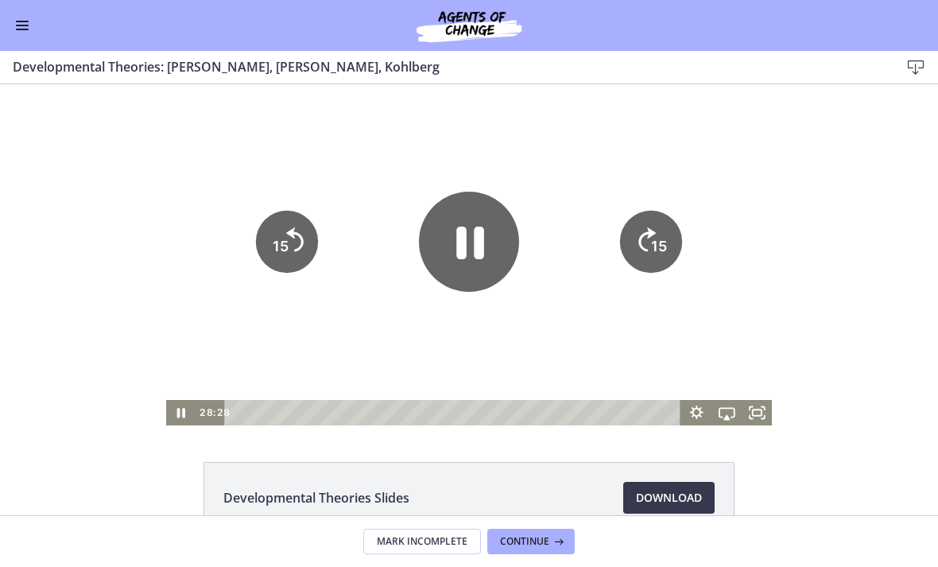
click at [460, 255] on icon "Pause" at bounding box center [470, 243] width 28 height 33
click at [602, 307] on div at bounding box center [469, 254] width 606 height 341
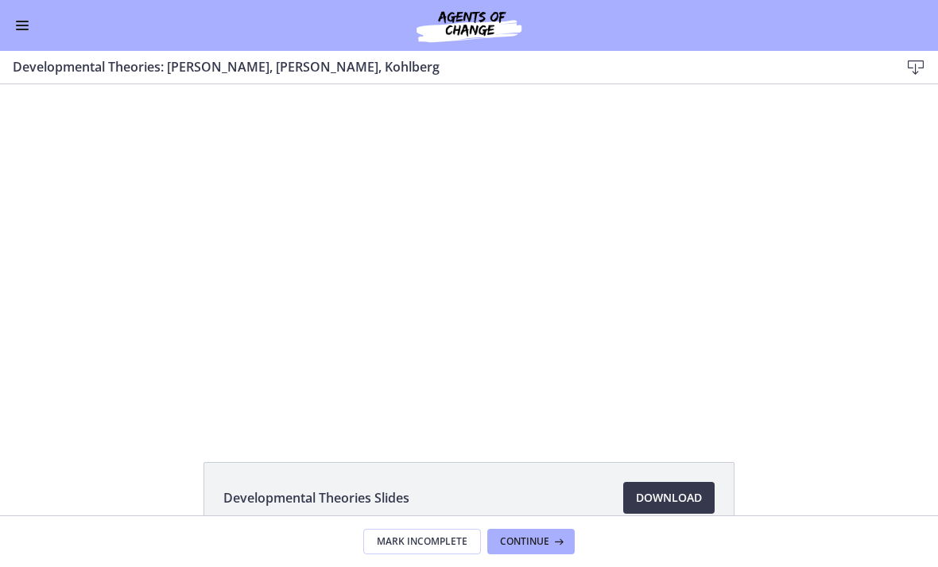
click at [595, 308] on div at bounding box center [469, 254] width 606 height 341
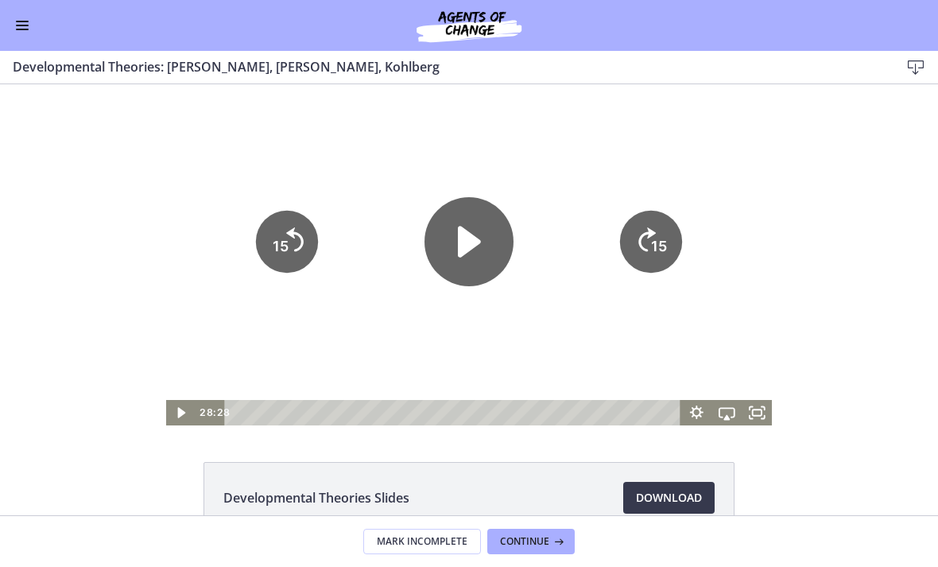
click at [501, 263] on icon "Play Video" at bounding box center [468, 241] width 89 height 89
click at [646, 322] on div at bounding box center [469, 254] width 606 height 341
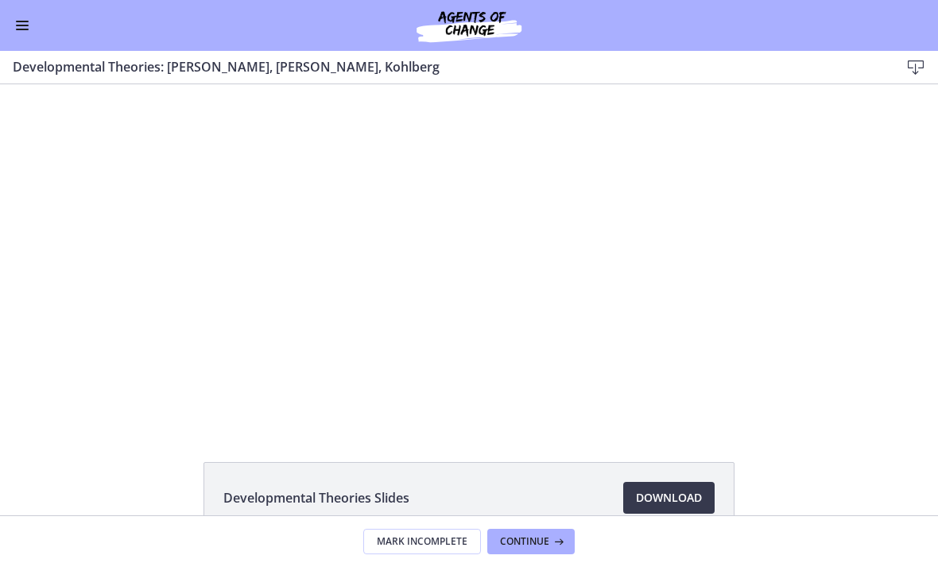
click at [521, 312] on div at bounding box center [469, 254] width 606 height 341
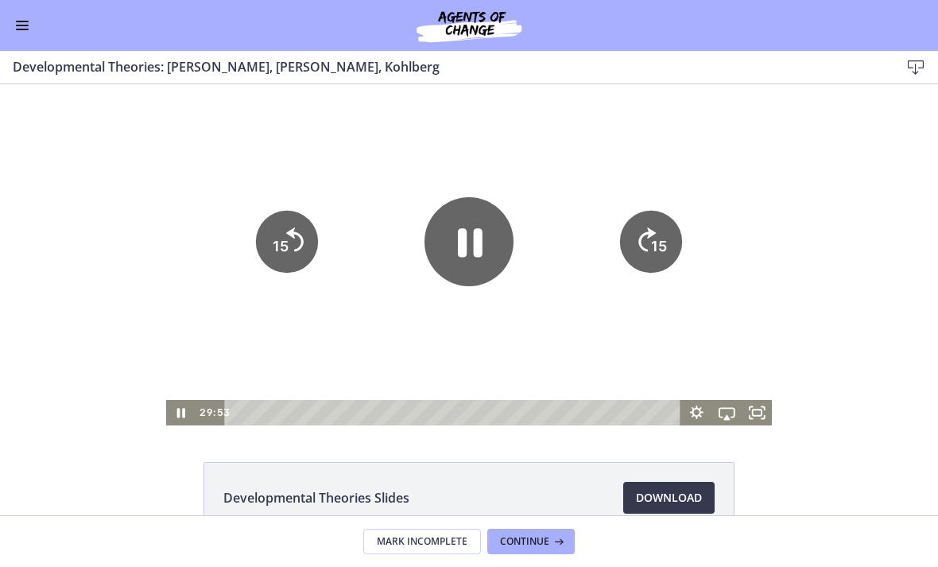
click at [465, 257] on icon "Pause" at bounding box center [470, 243] width 25 height 29
